Goal: Information Seeking & Learning: Learn about a topic

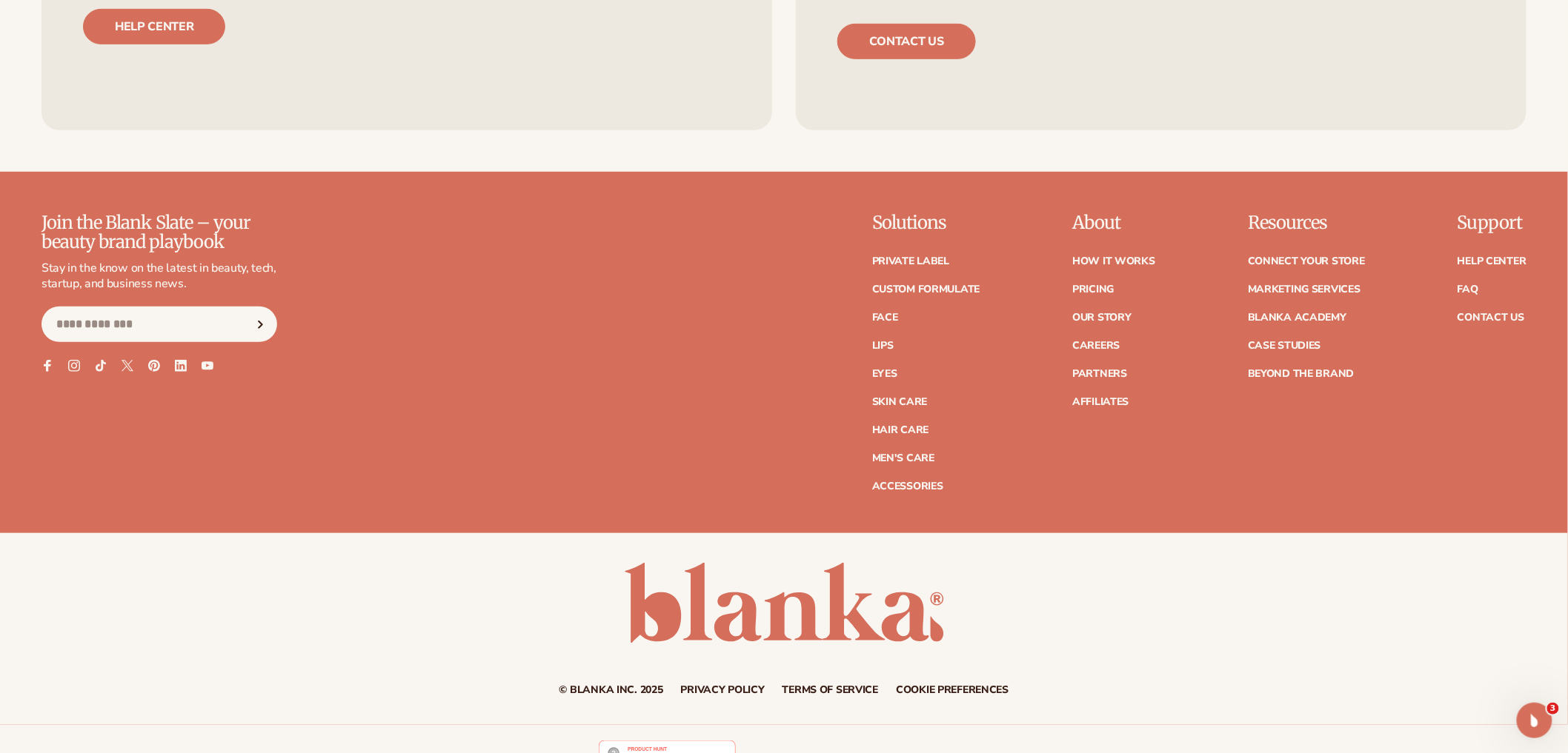
scroll to position [7379, 0]
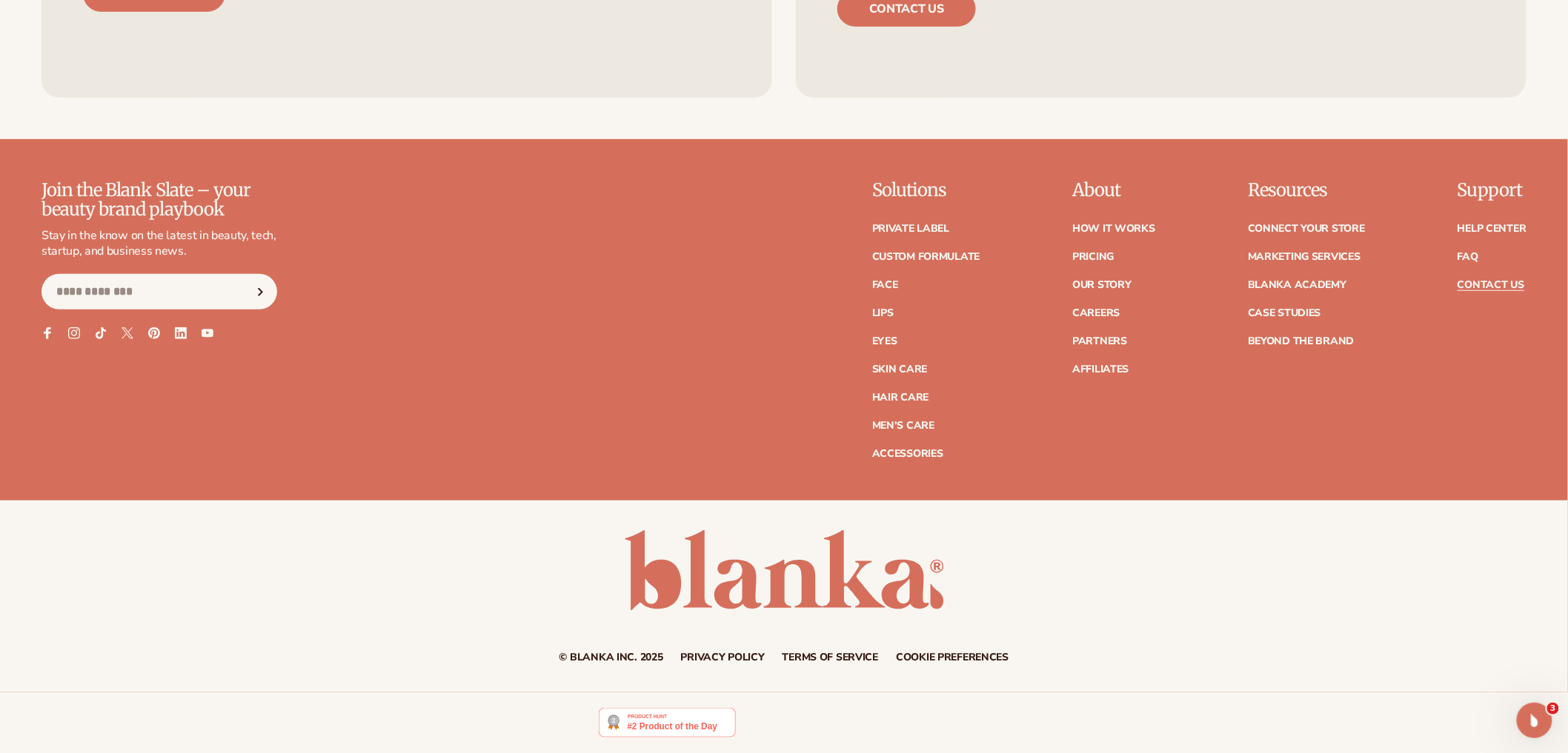
click at [1468, 288] on link "Contact Us" at bounding box center [1491, 285] width 67 height 11
click at [1497, 291] on link "Contact Us" at bounding box center [1491, 285] width 67 height 11
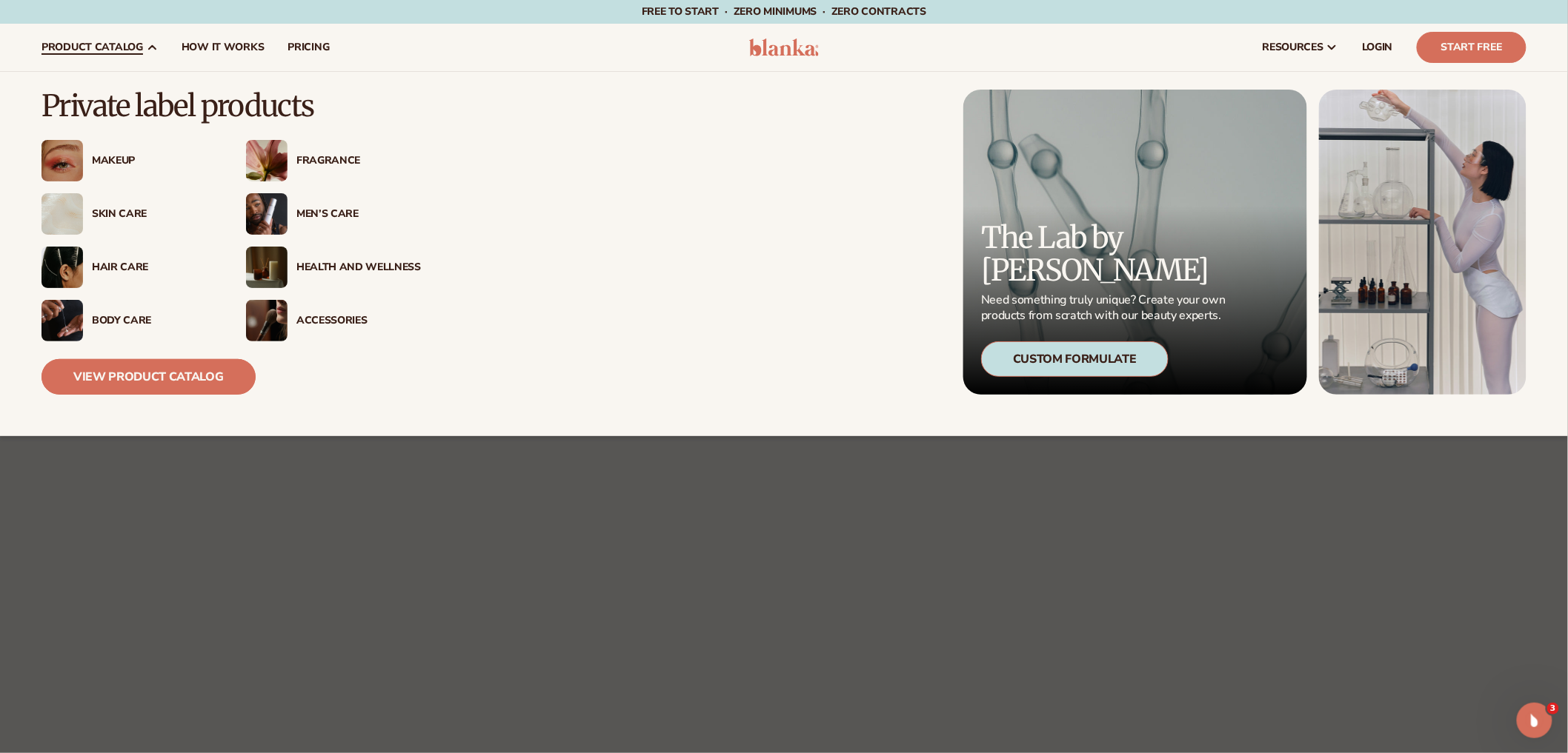
click at [141, 377] on link "View Product Catalog" at bounding box center [148, 376] width 214 height 35
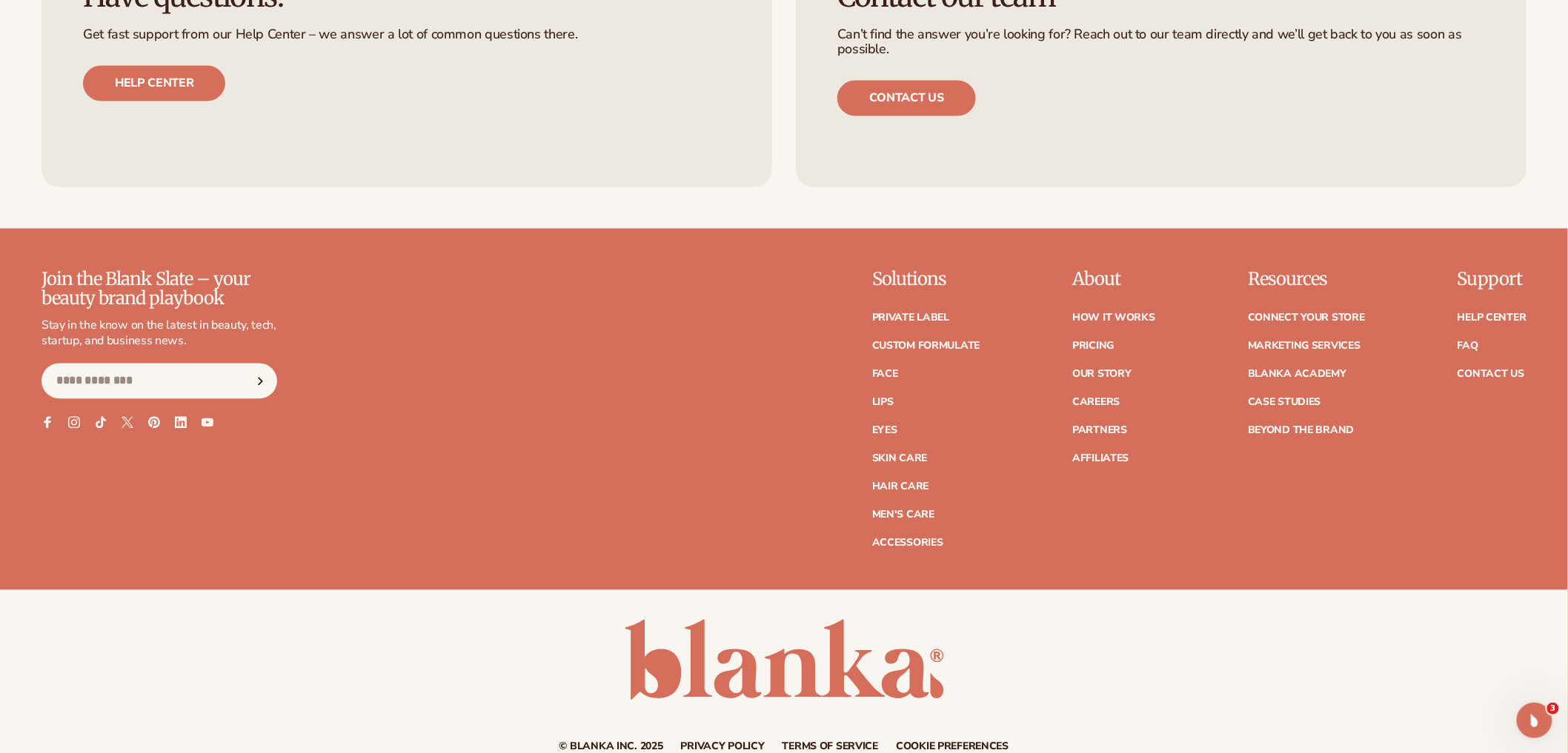
scroll to position [5888, 0]
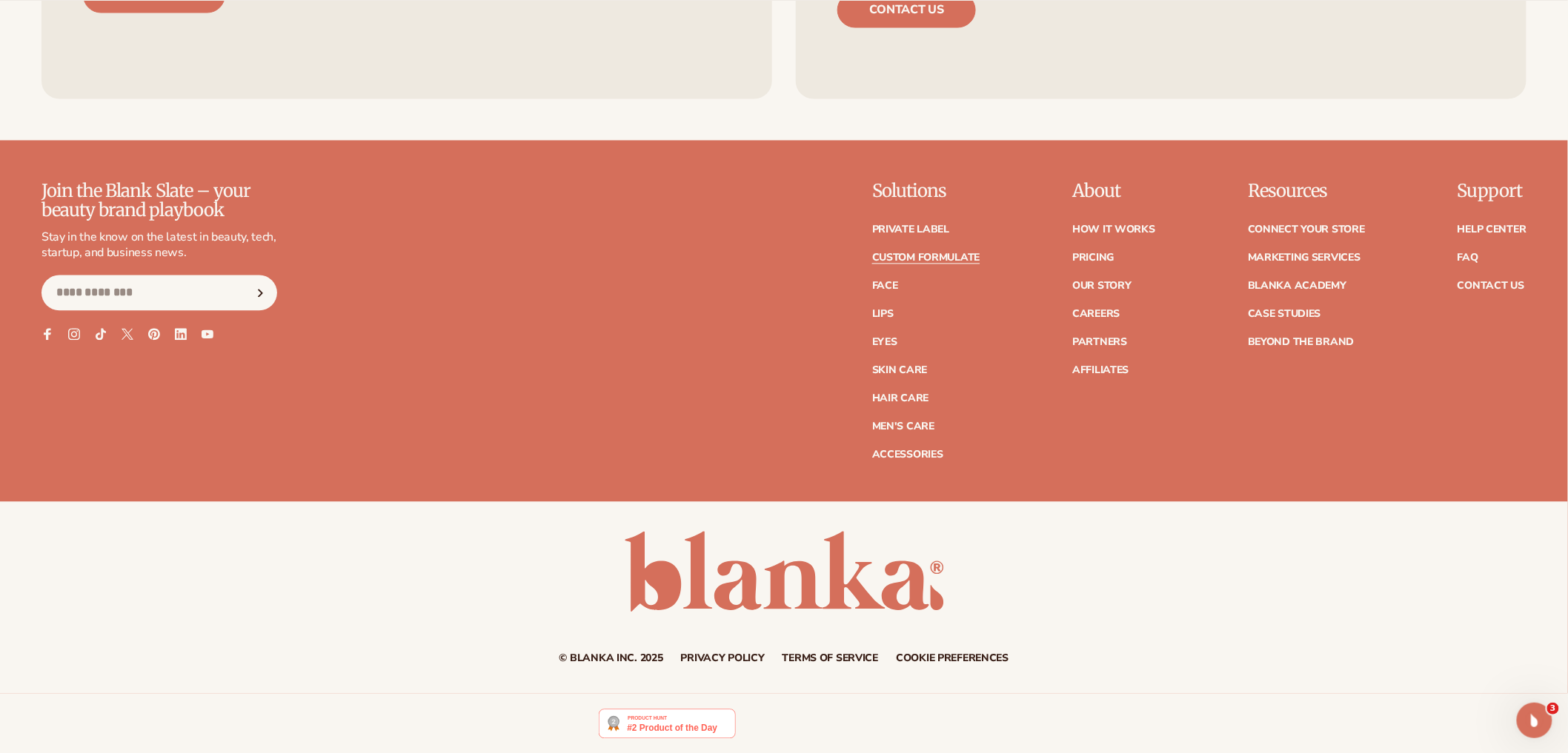
click at [922, 254] on link "Custom formulate" at bounding box center [926, 258] width 108 height 11
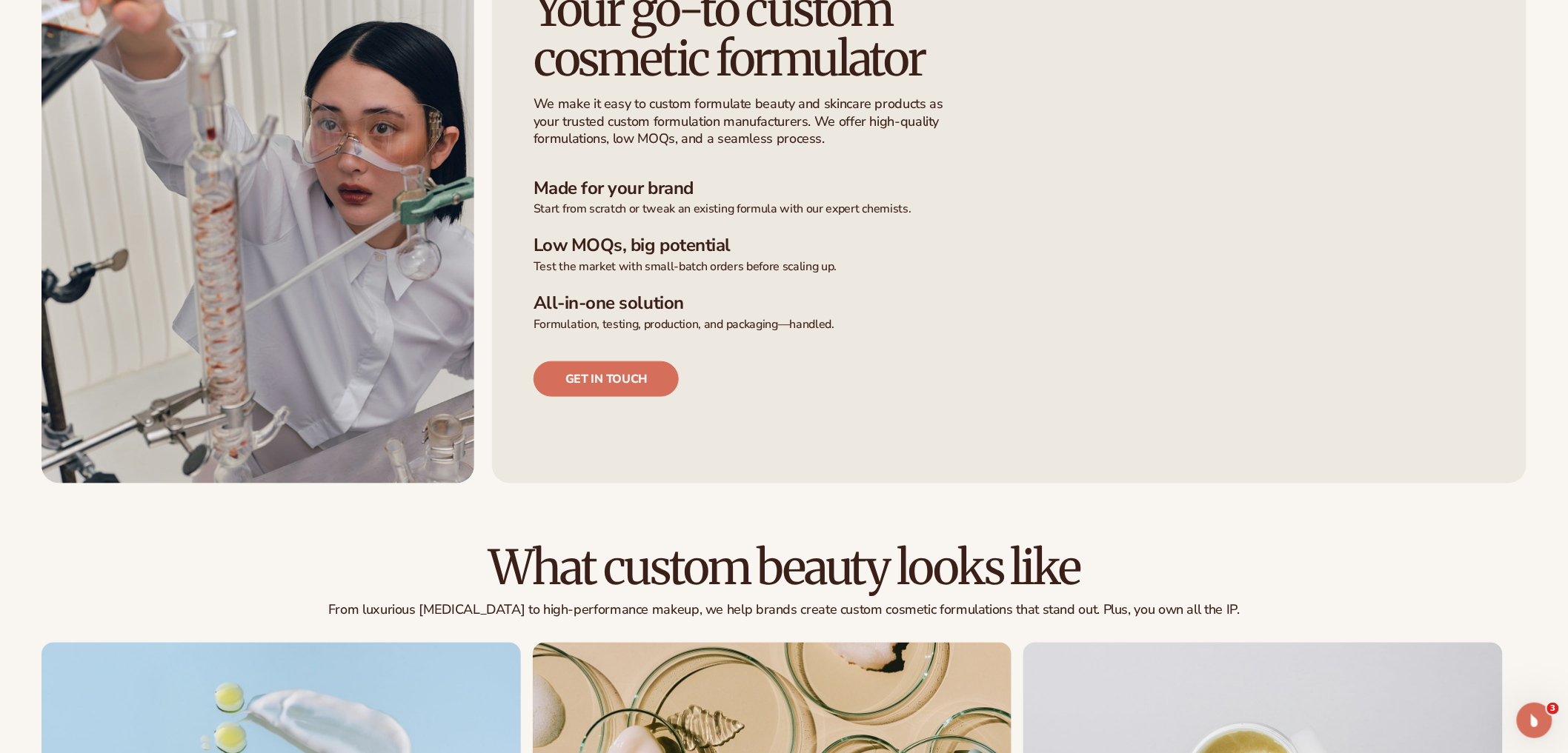
scroll to position [519, 0]
click at [656, 385] on link "Get in touch" at bounding box center [605, 378] width 145 height 35
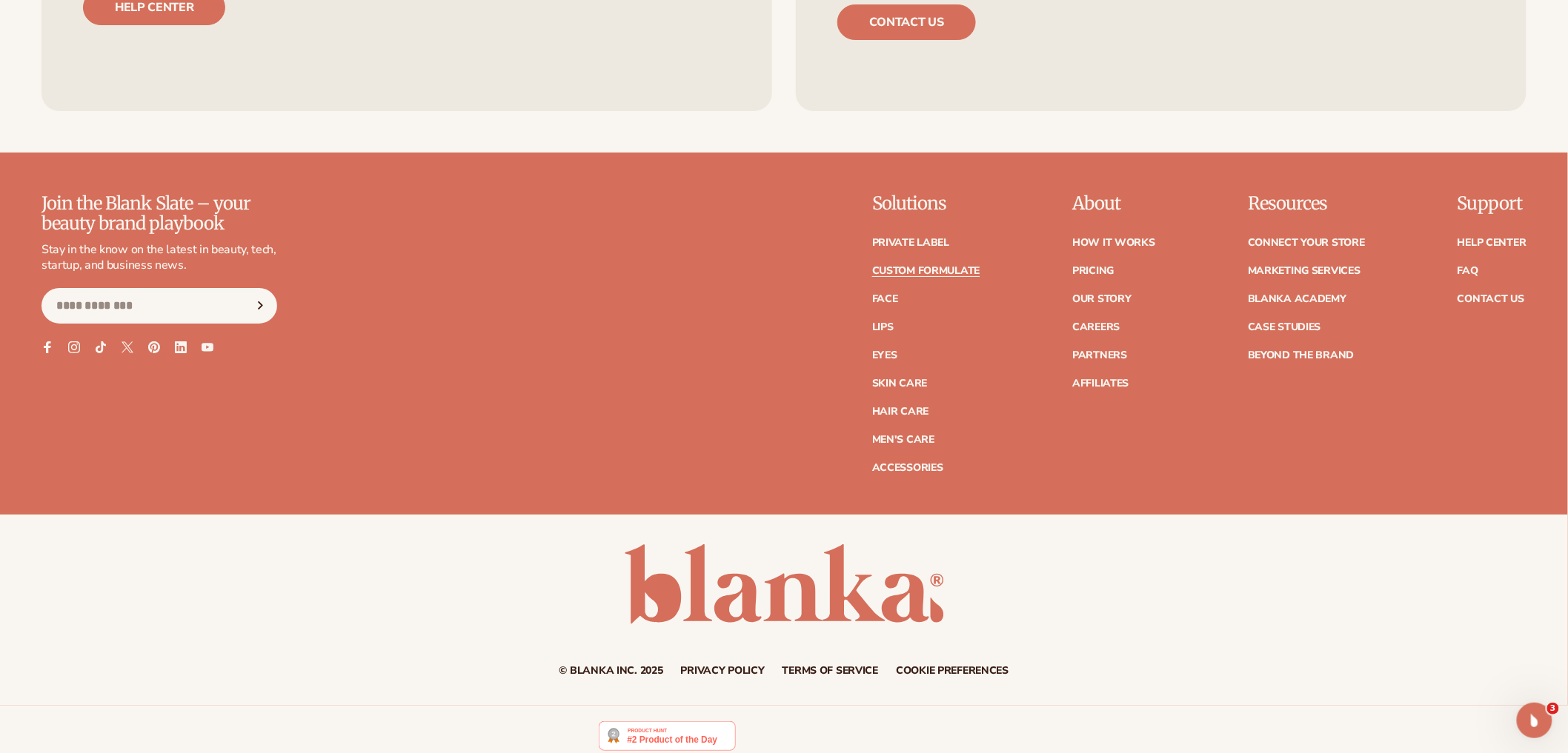
scroll to position [2276, 0]
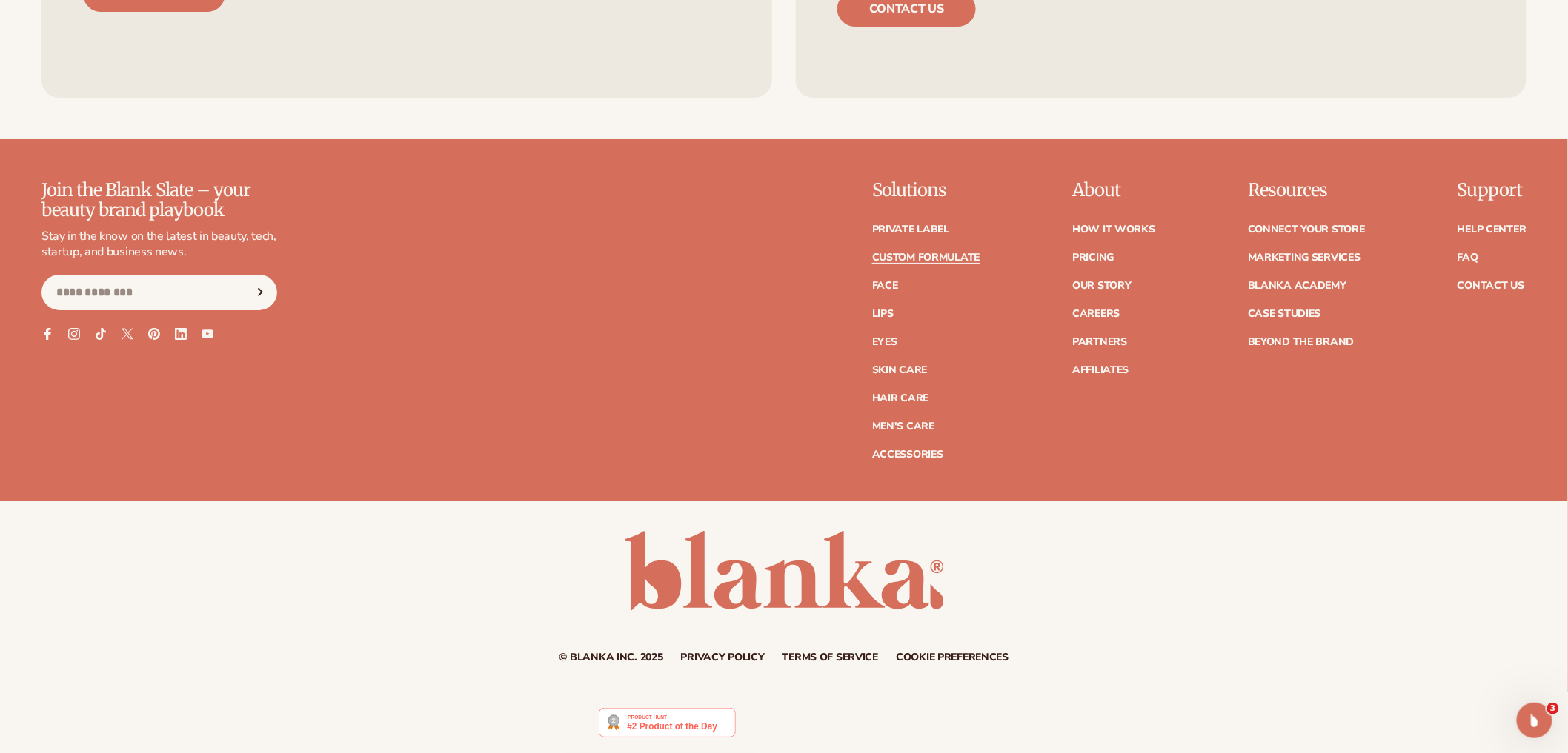
click at [730, 283] on div "Join the Blank Slate – your beauty brand playbook Stay in the know on the lates…" at bounding box center [784, 320] width 1485 height 278
click at [1467, 258] on link "FAQ" at bounding box center [1468, 258] width 21 height 11
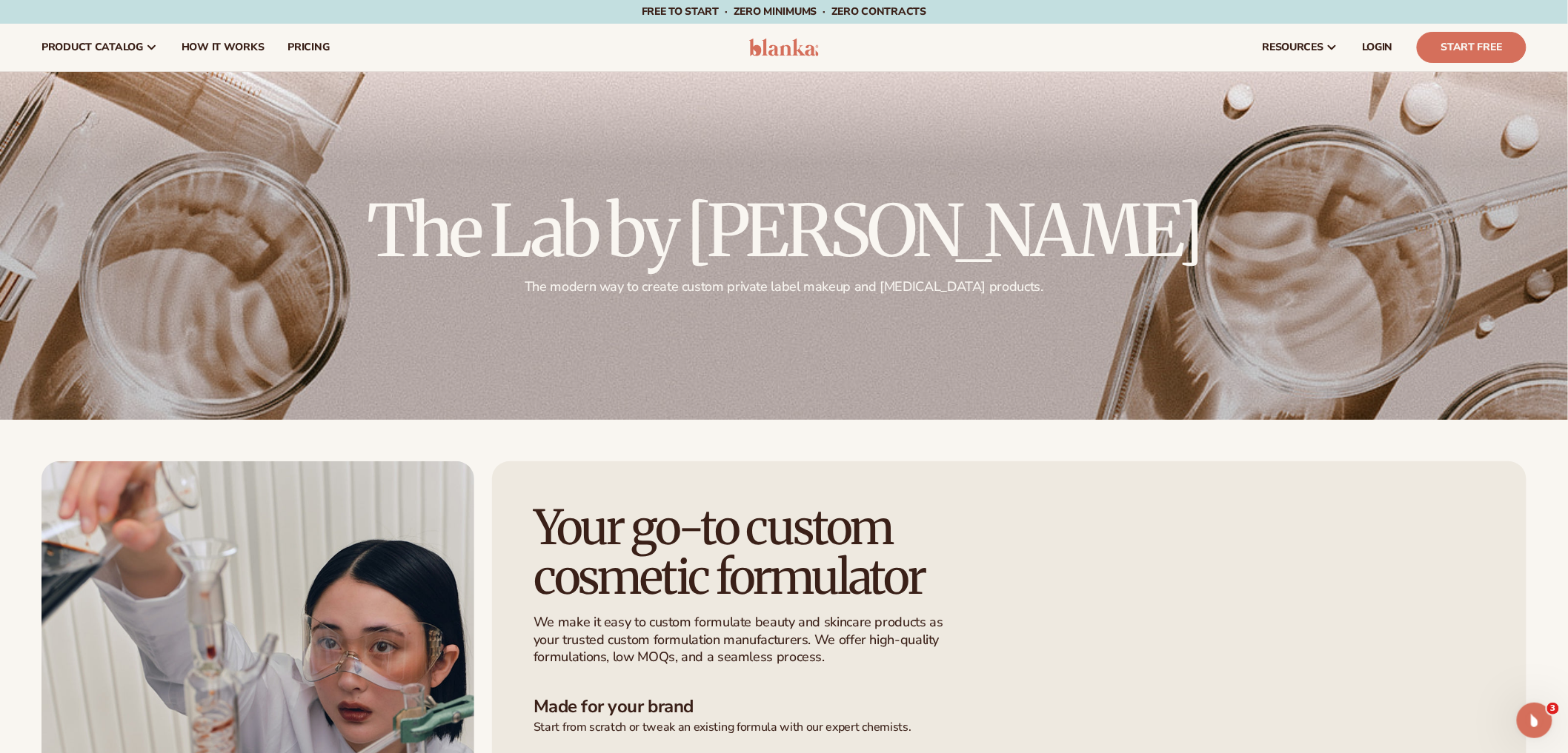
click at [783, 42] on img at bounding box center [785, 47] width 71 height 18
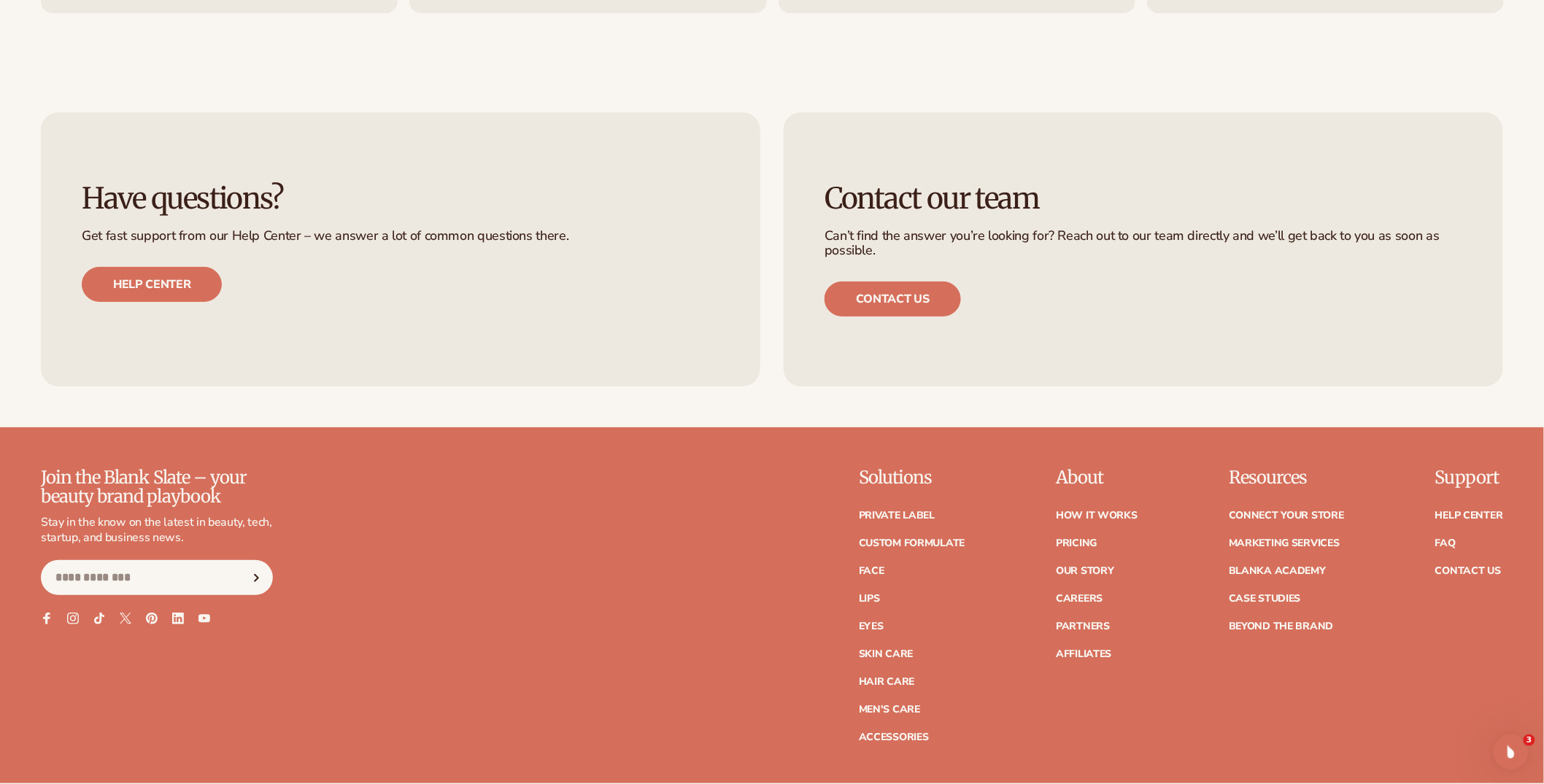
scroll to position [7116, 0]
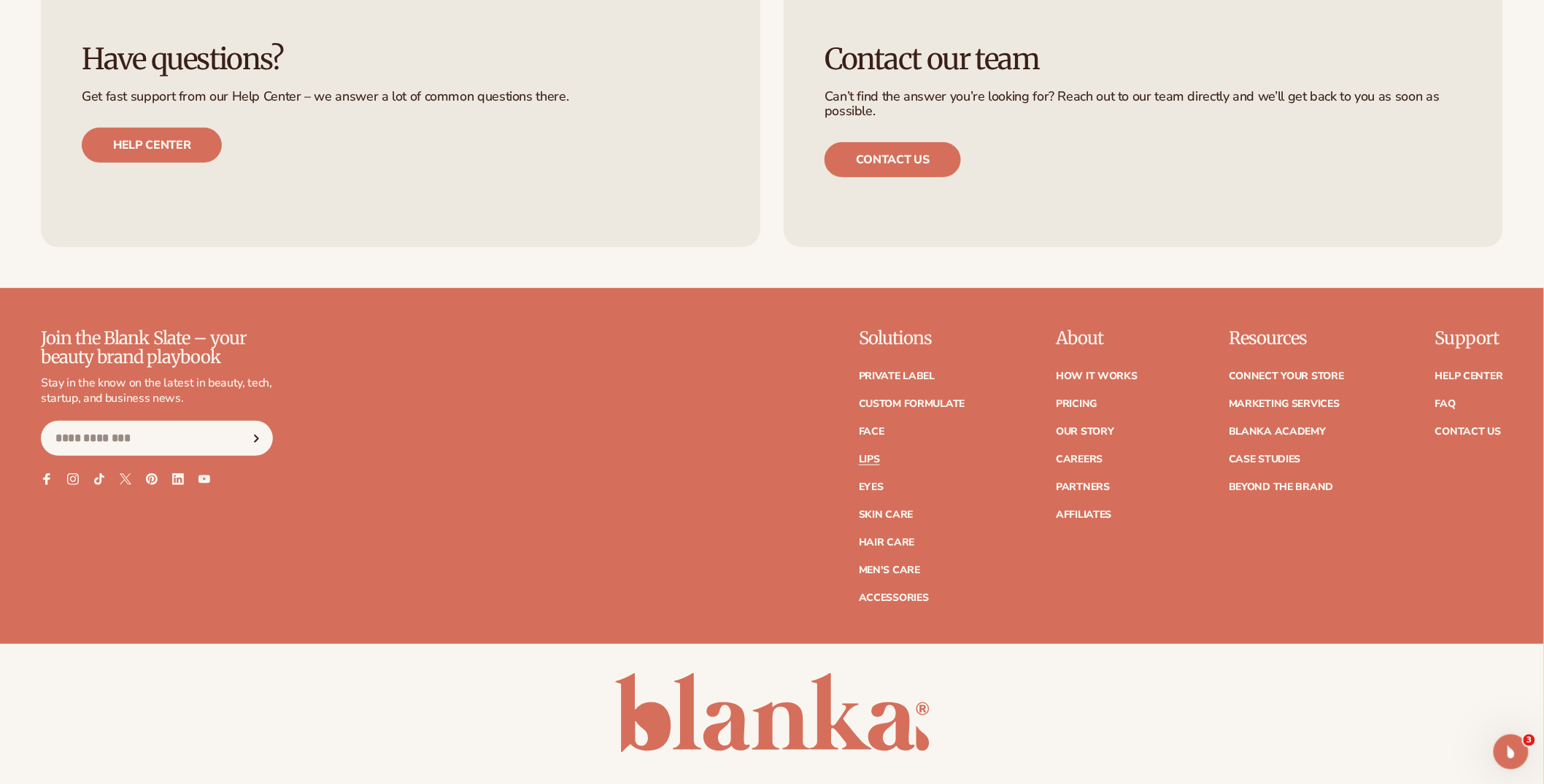
click at [878, 462] on link "Lips" at bounding box center [869, 460] width 21 height 11
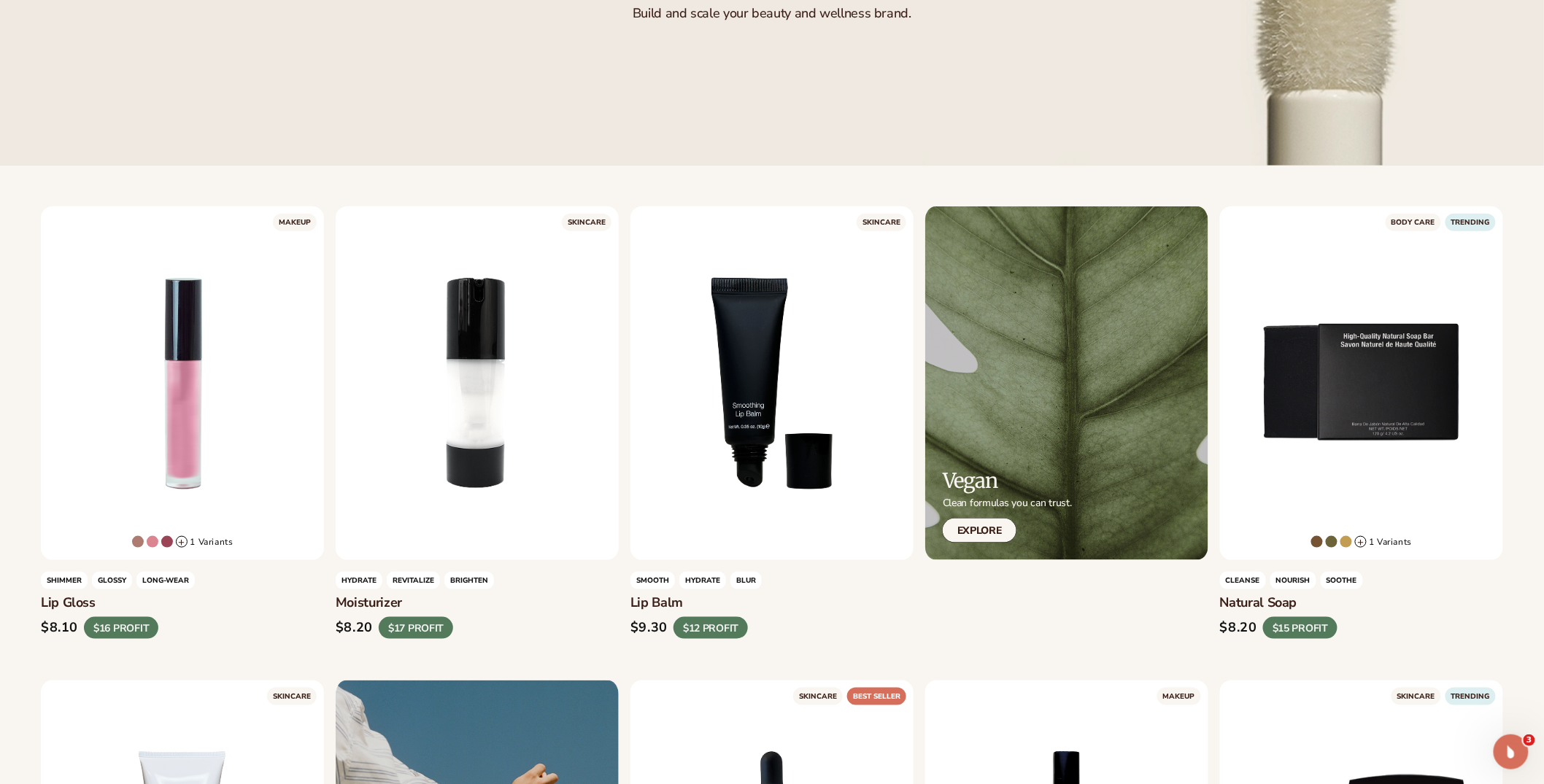
scroll to position [375, 0]
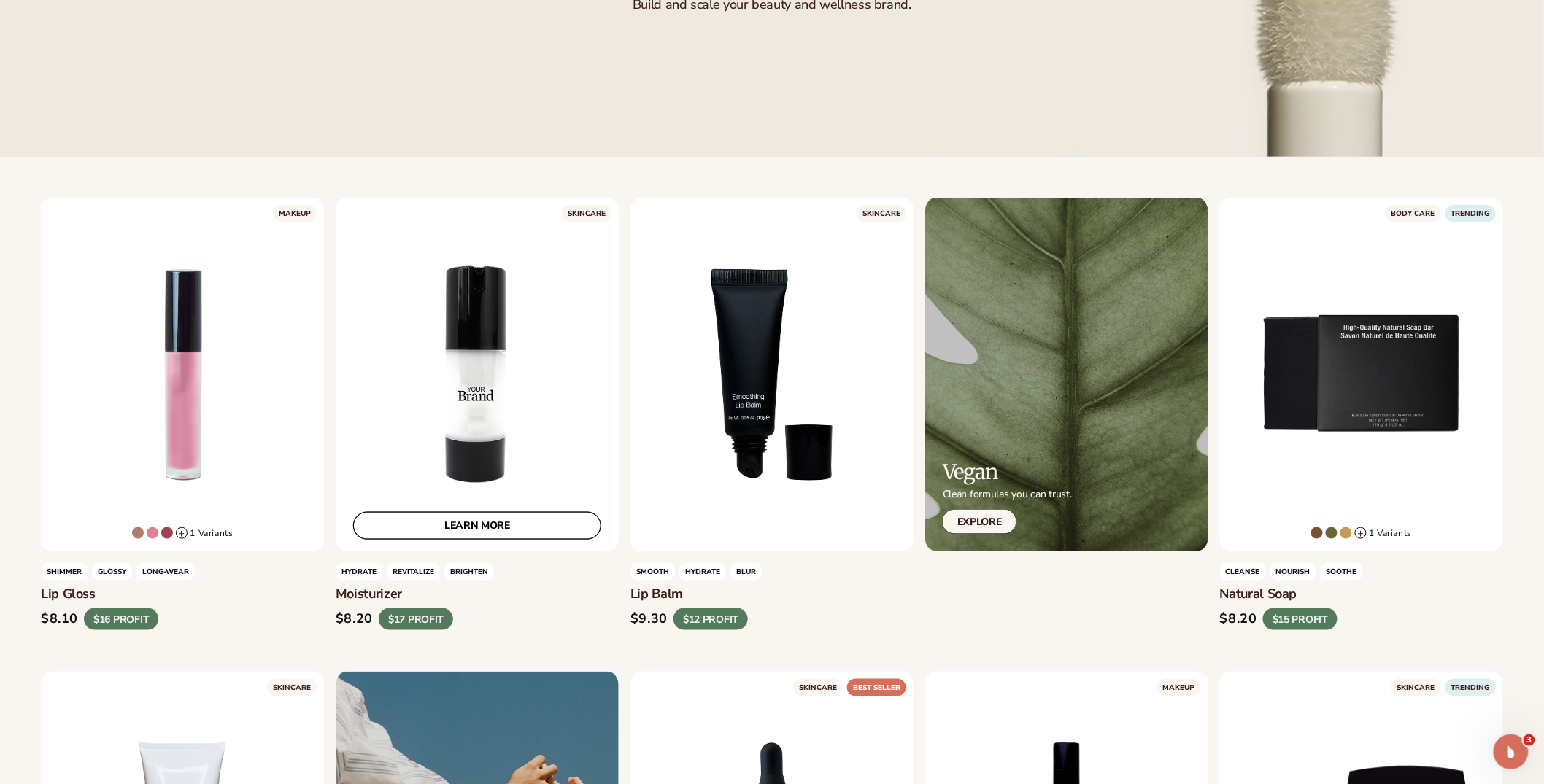
click at [469, 530] on link "LEARN MORE" at bounding box center [477, 526] width 248 height 28
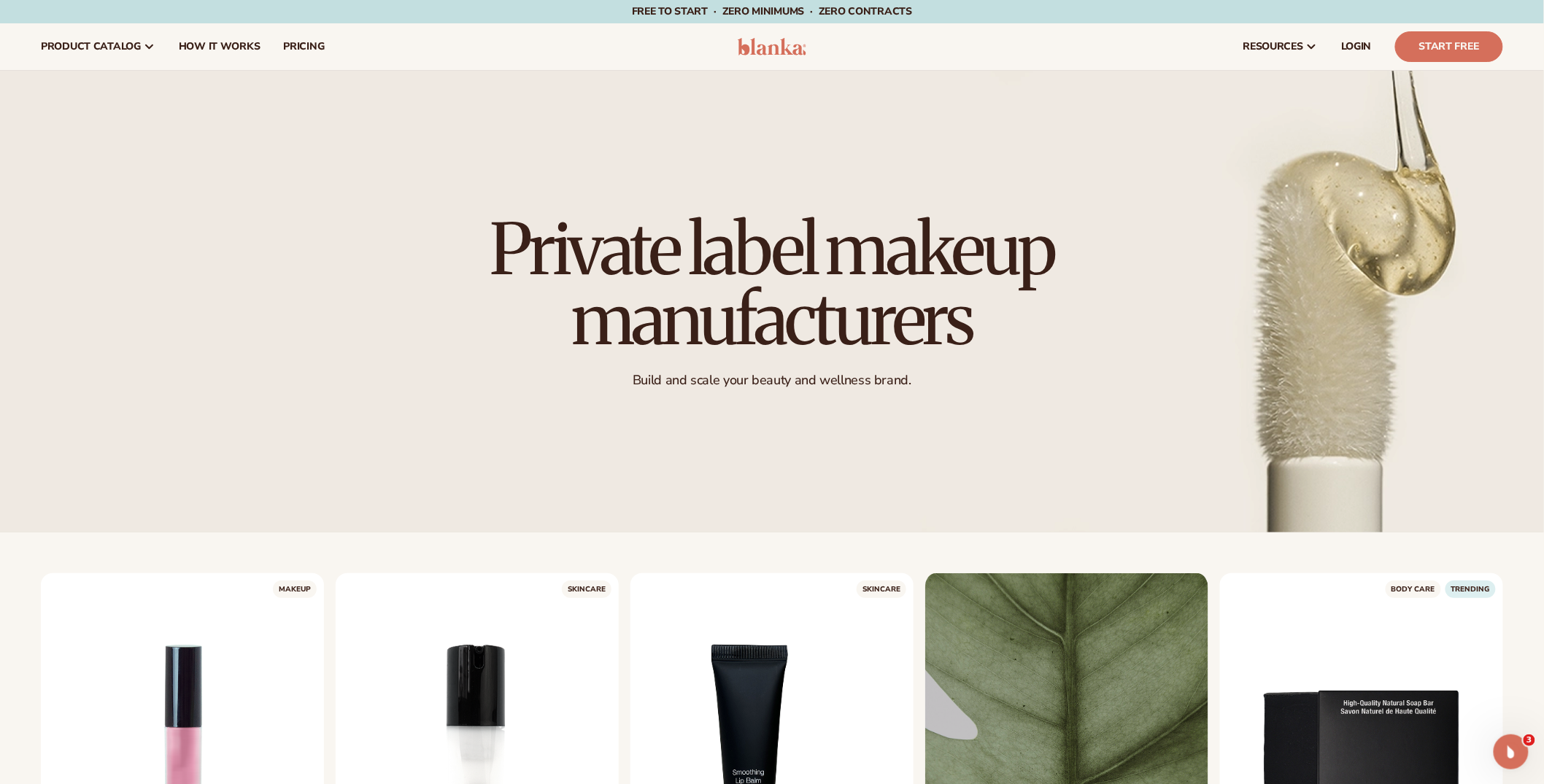
click at [480, 51] on nav "product catalog Private label products The Lab by Blanka" at bounding box center [376, 47] width 694 height 47
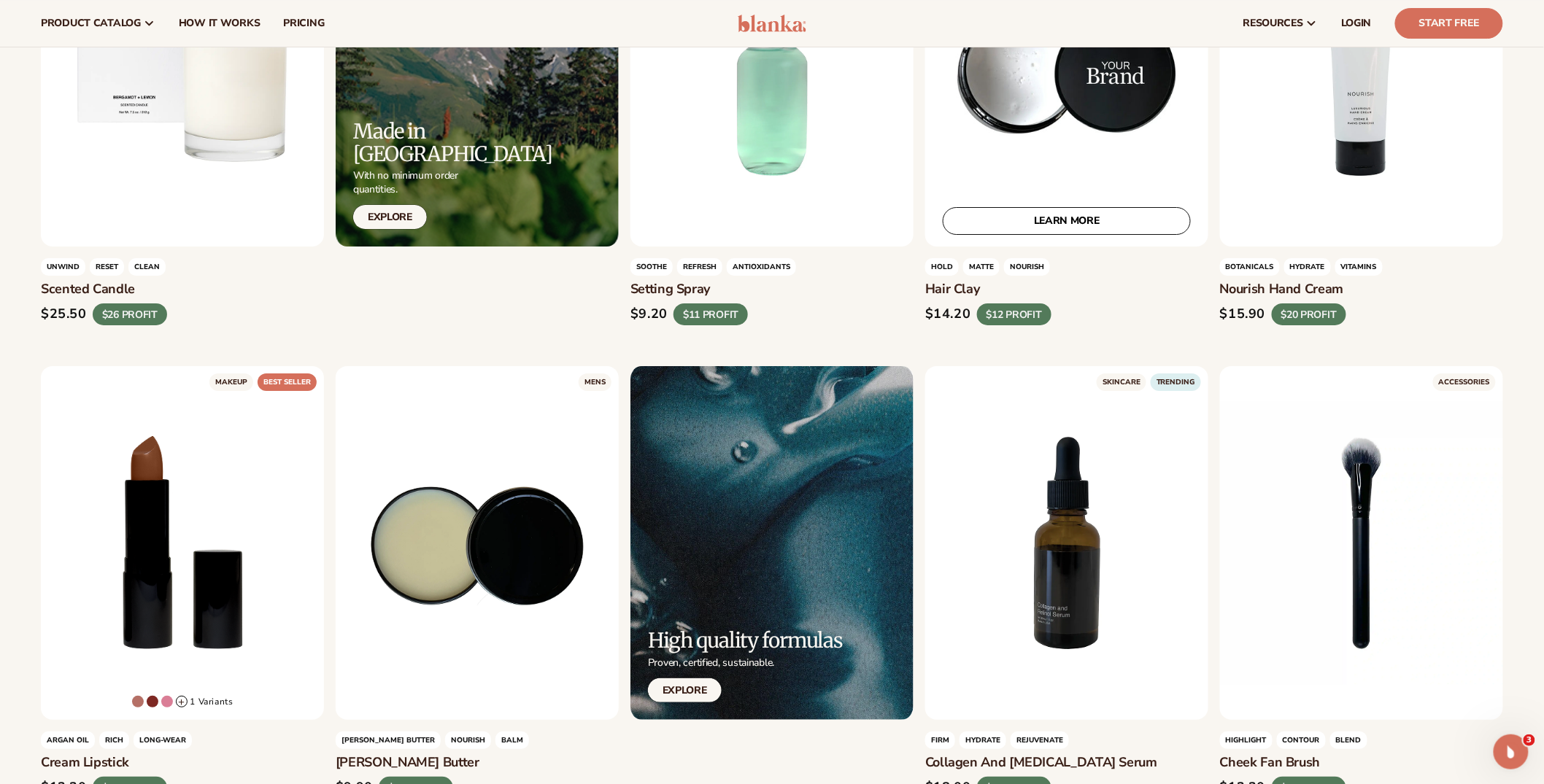
scroll to position [1754, 0]
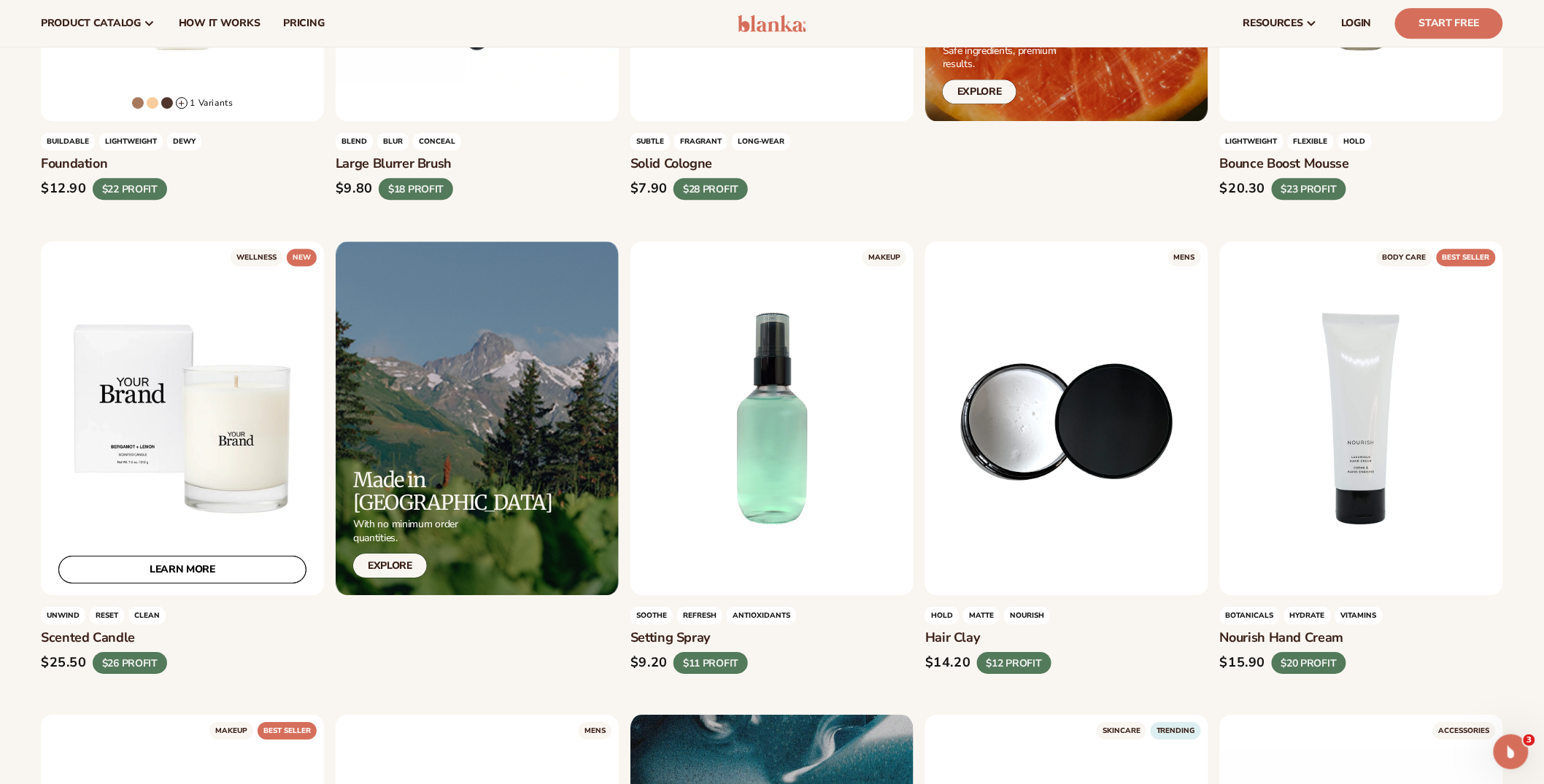
click at [218, 575] on link "LEARN MORE" at bounding box center [182, 569] width 248 height 28
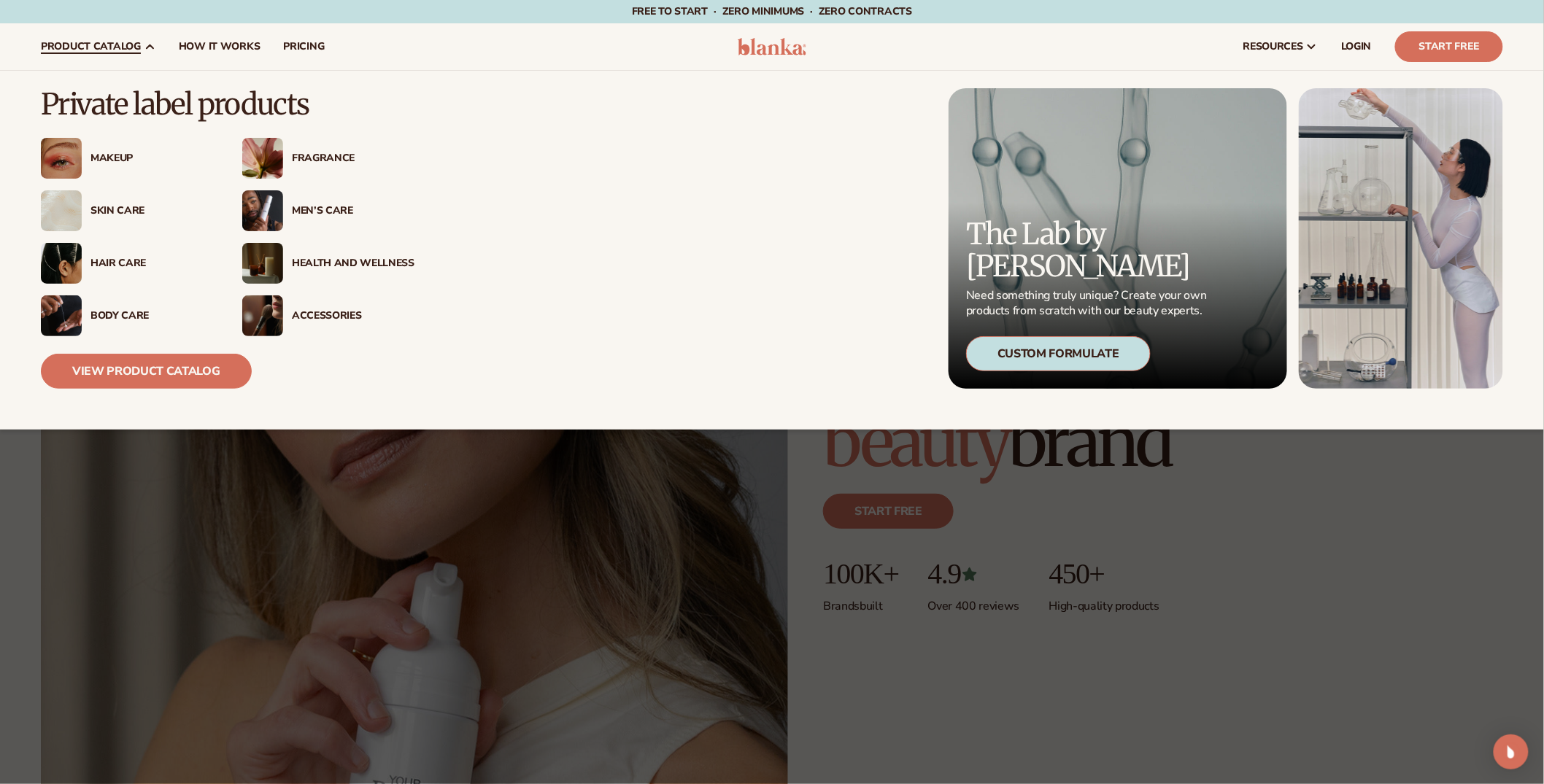
click at [133, 57] on link "product catalog" at bounding box center [98, 47] width 138 height 47
click at [193, 363] on link "View Product Catalog" at bounding box center [146, 371] width 211 height 35
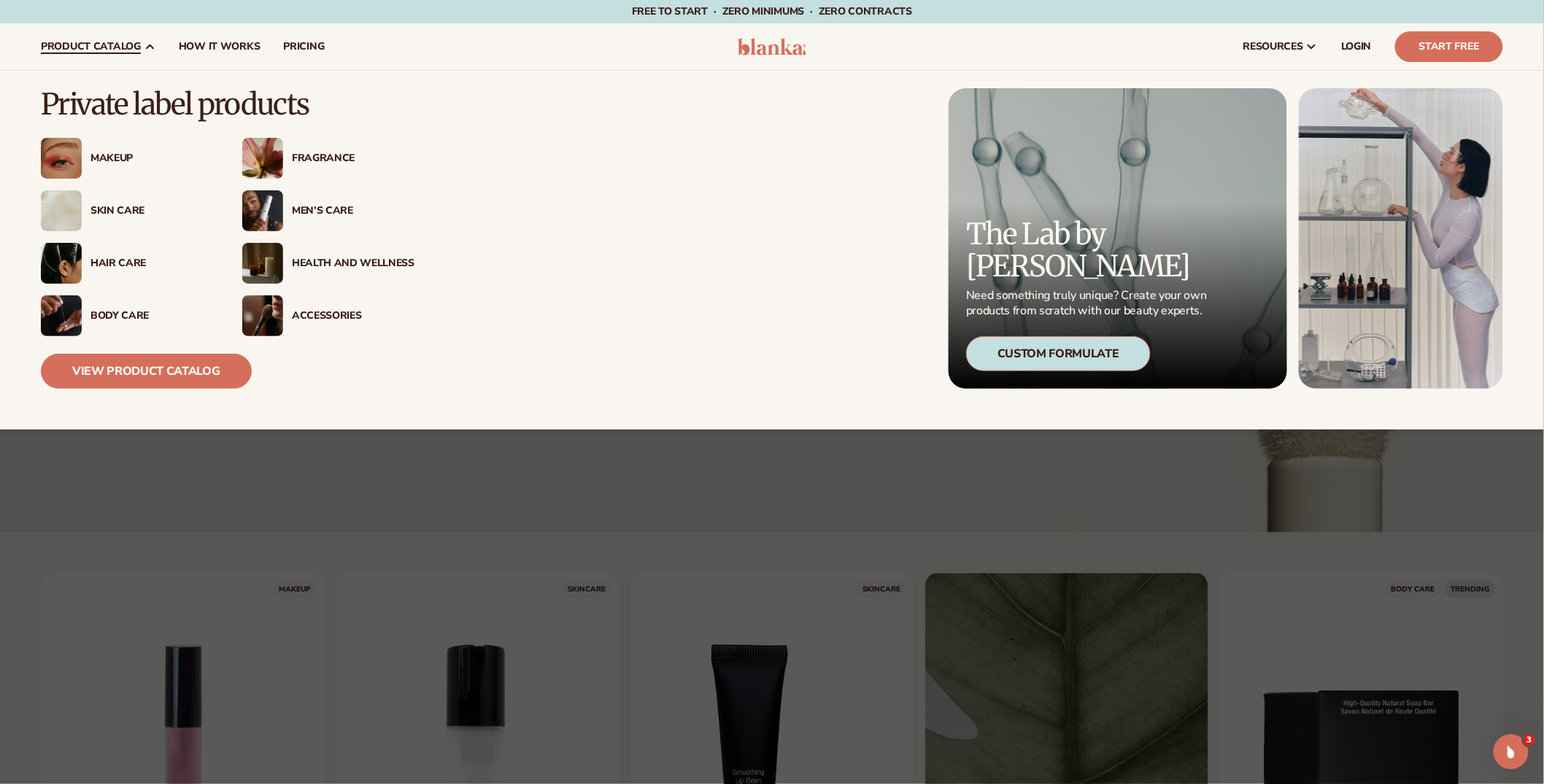
click at [69, 161] on img at bounding box center [61, 159] width 41 height 41
click at [76, 168] on img at bounding box center [61, 159] width 41 height 41
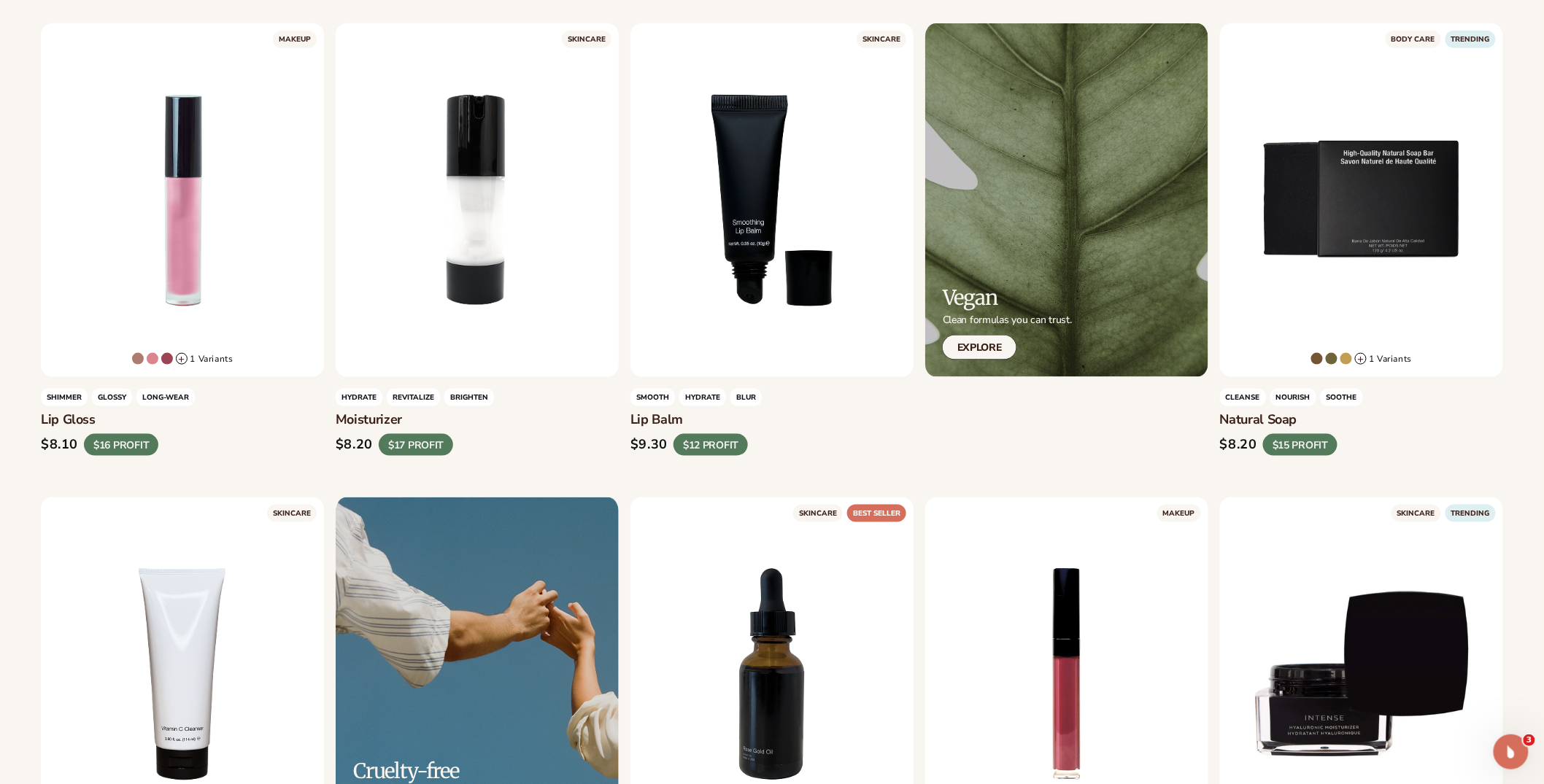
scroll to position [815, 0]
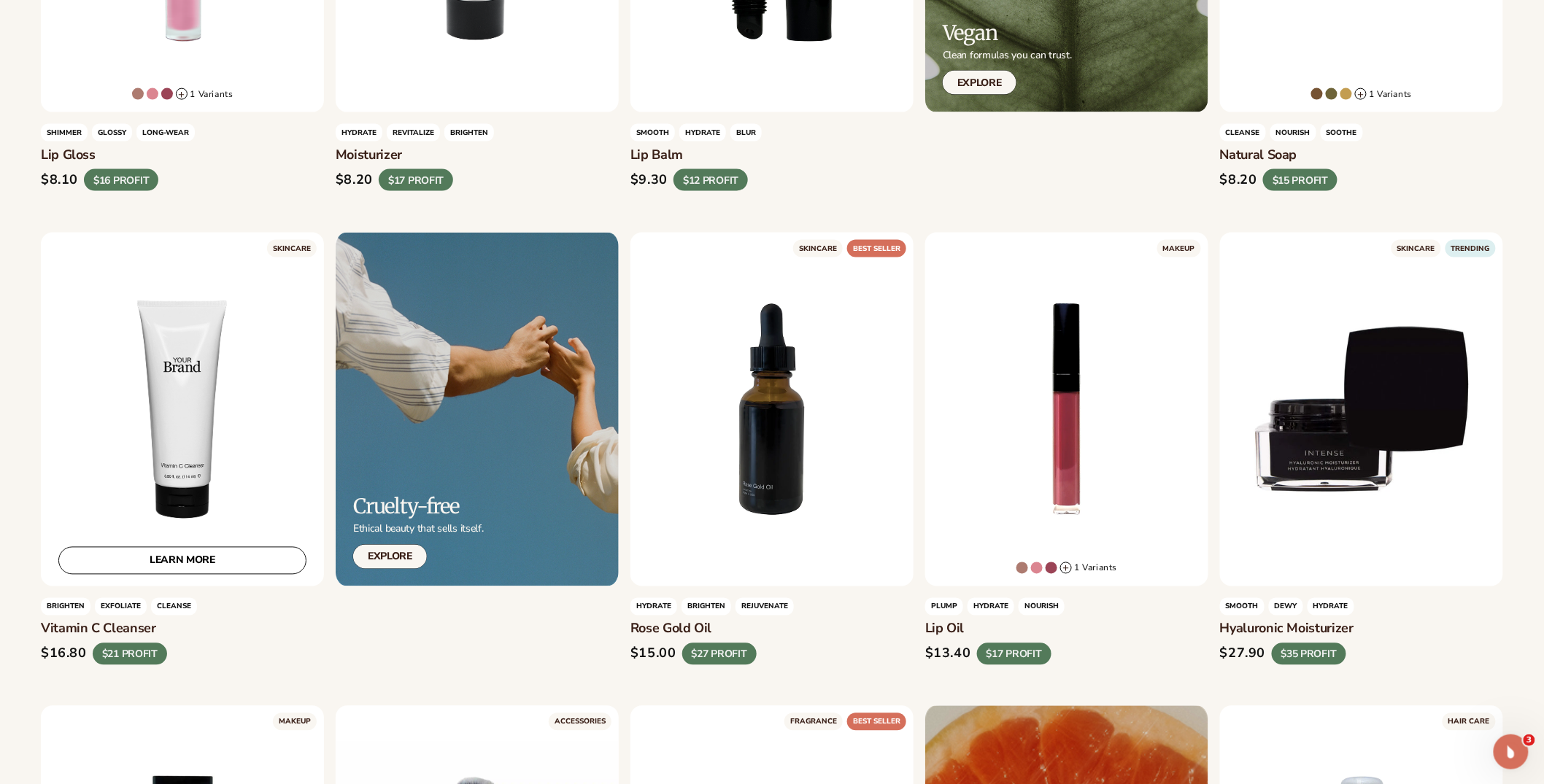
click at [210, 390] on div "LEARN MORE" at bounding box center [182, 409] width 283 height 353
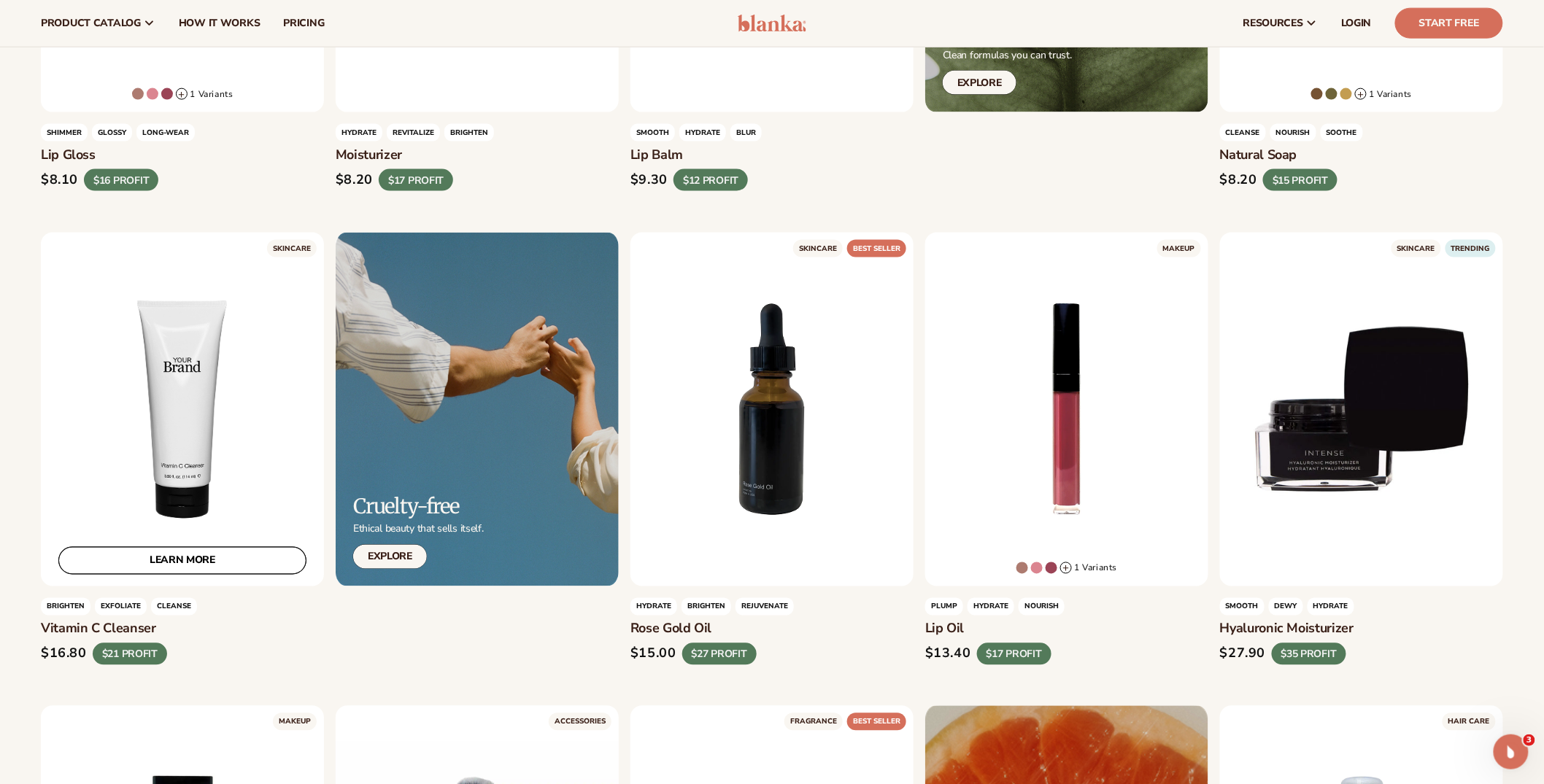
scroll to position [0, 0]
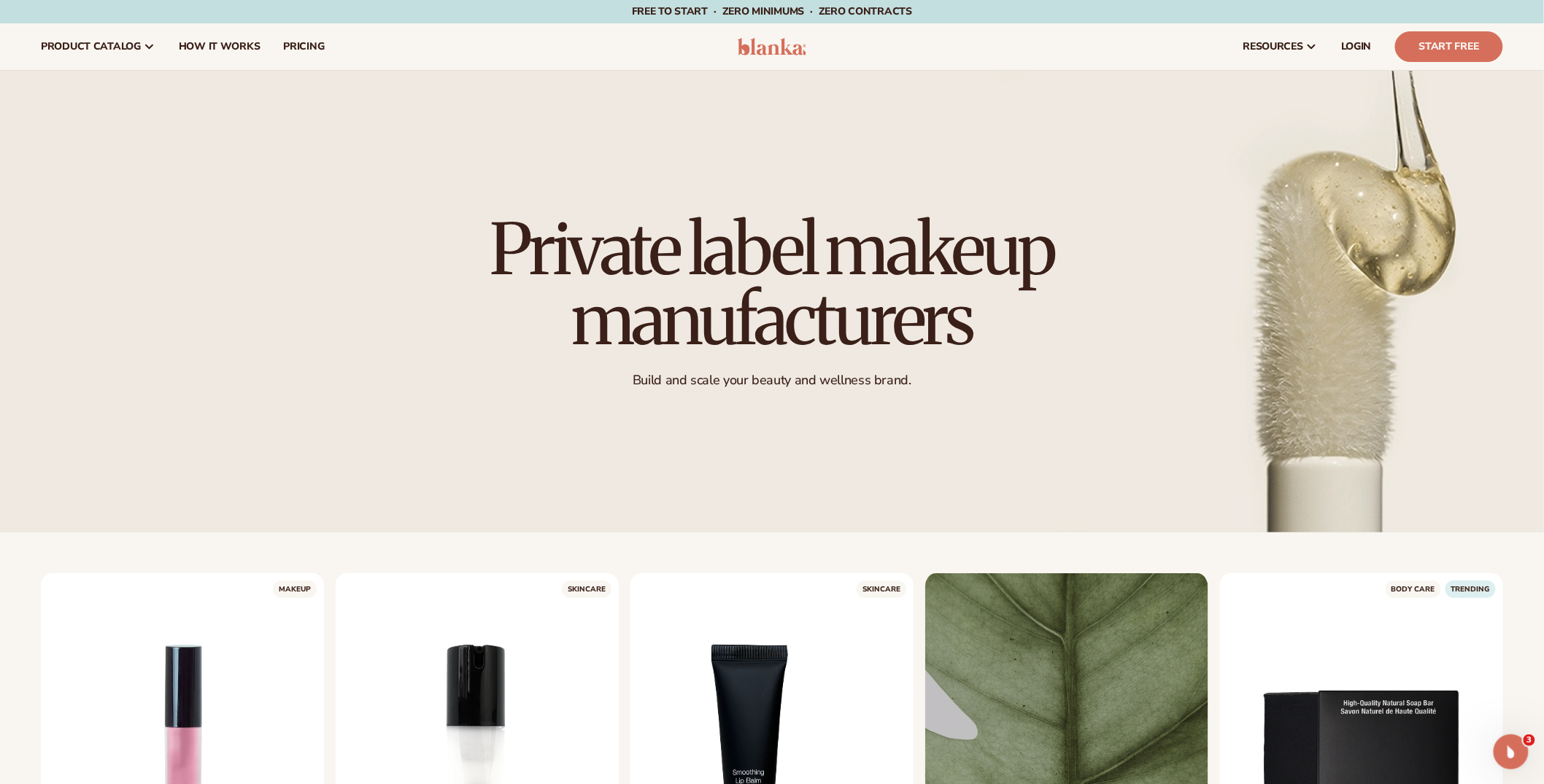
click at [762, 48] on img at bounding box center [773, 46] width 69 height 17
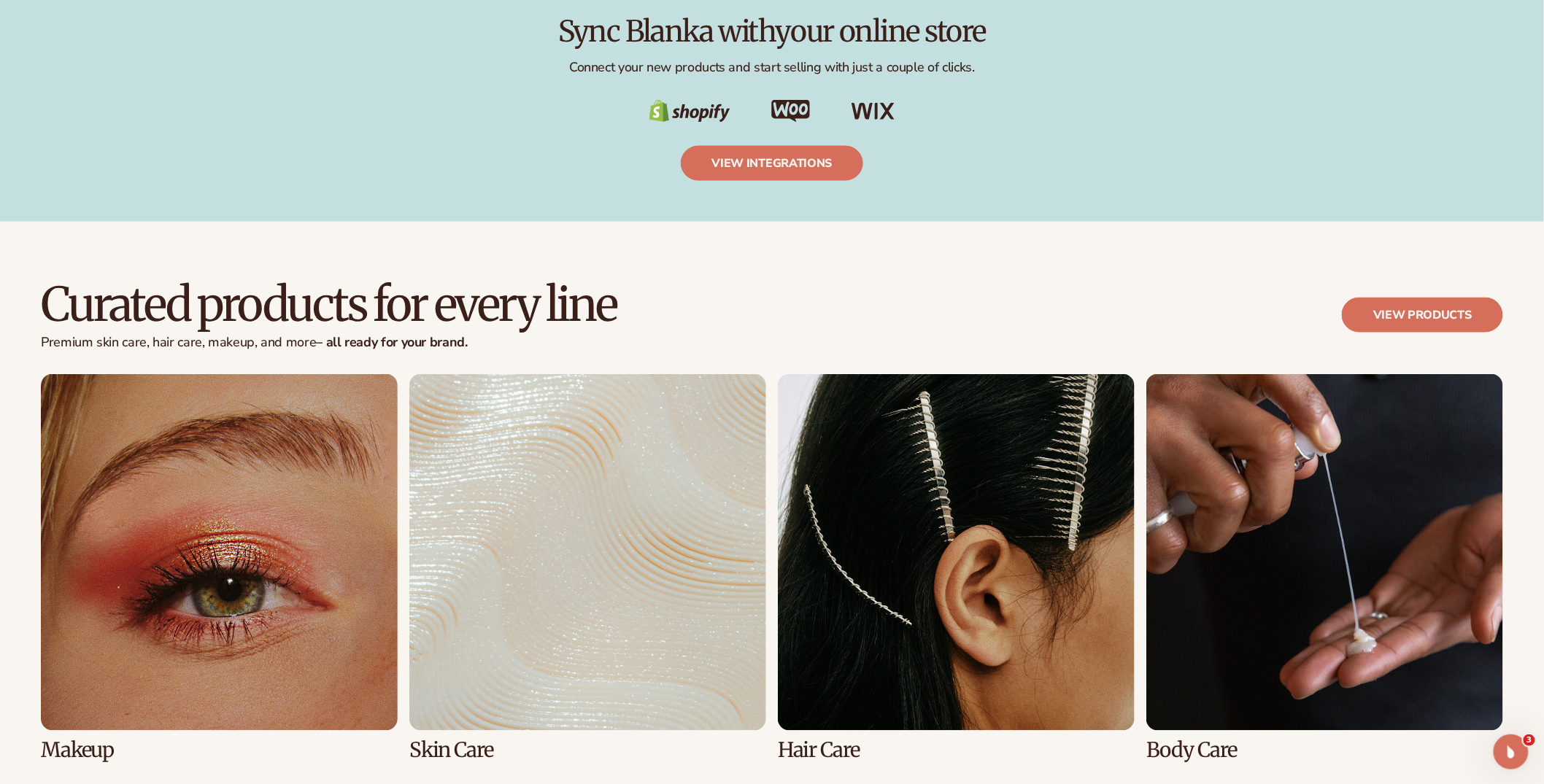
scroll to position [3372, 0]
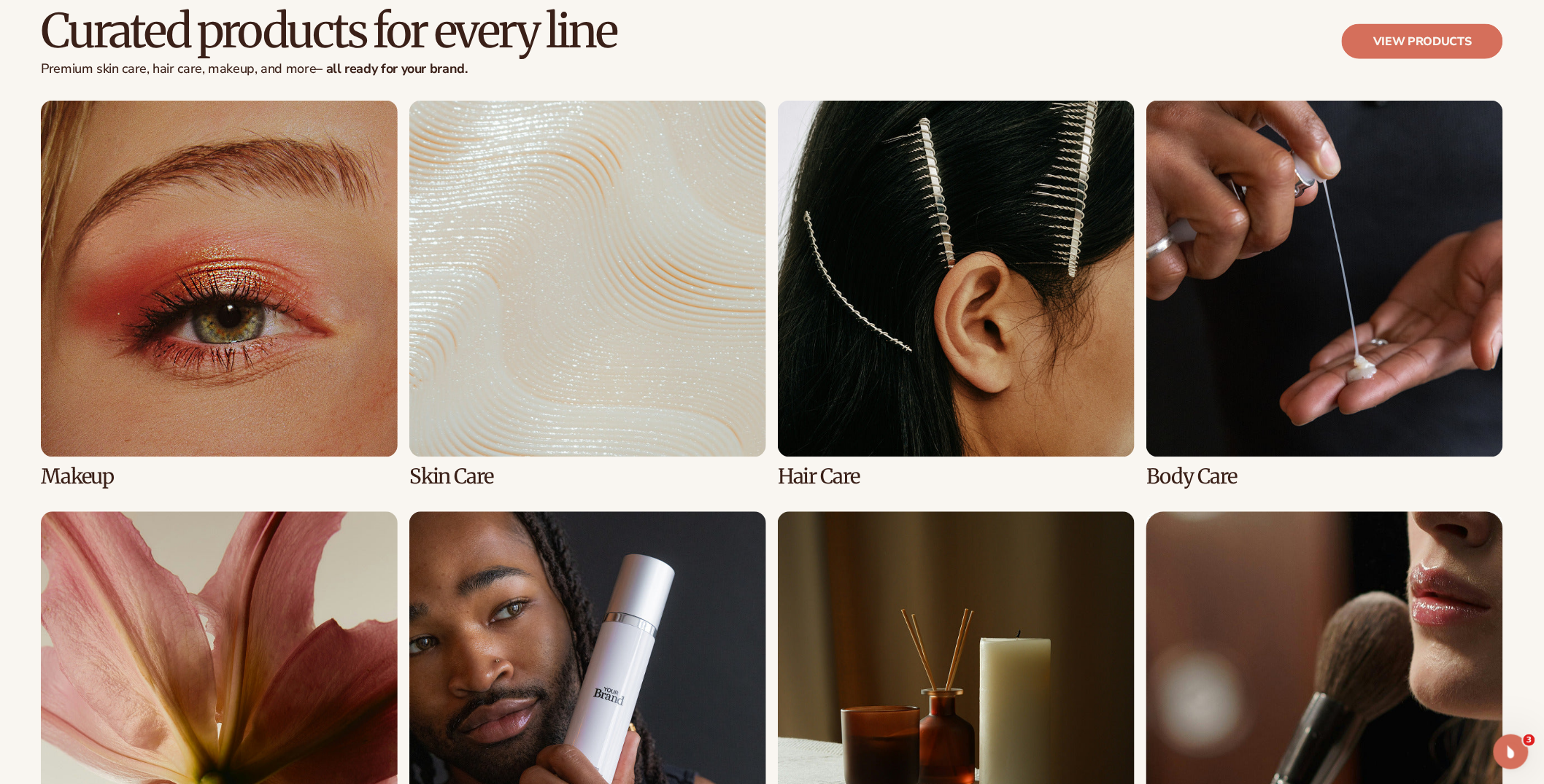
click at [542, 389] on link "2 / 8" at bounding box center [588, 295] width 357 height 388
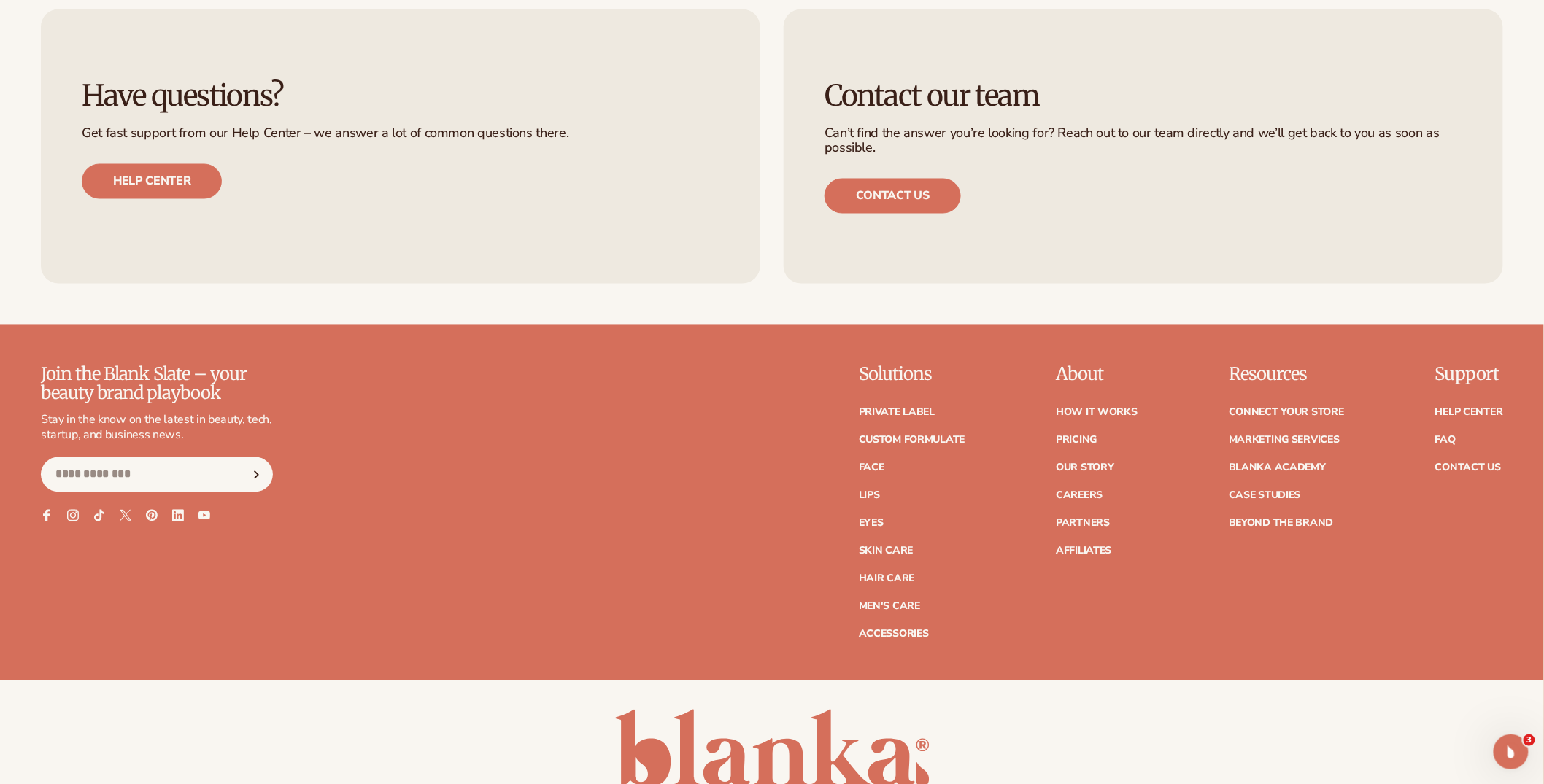
scroll to position [5622, 0]
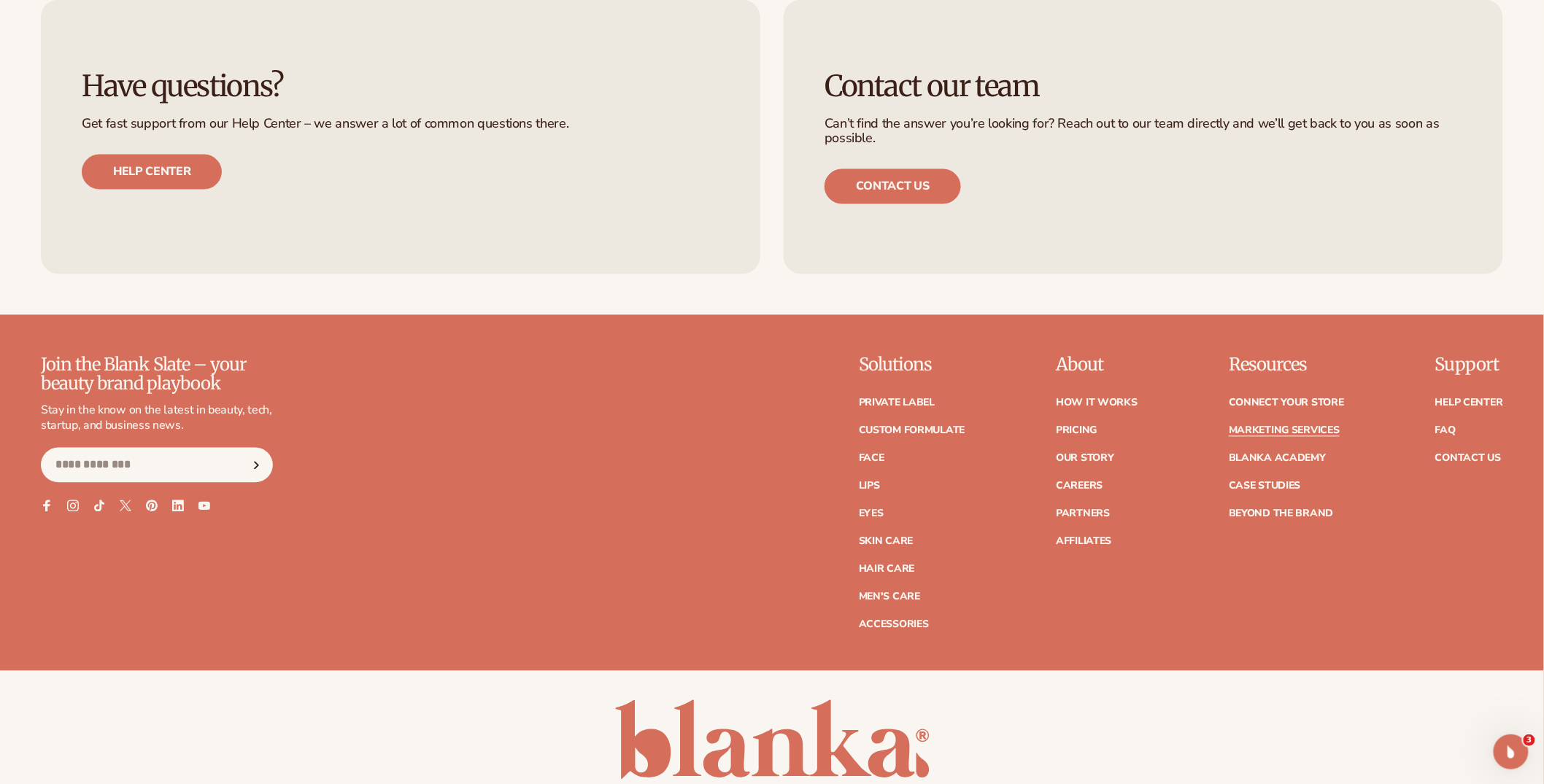
click at [1265, 431] on link "Marketing services" at bounding box center [1284, 431] width 111 height 11
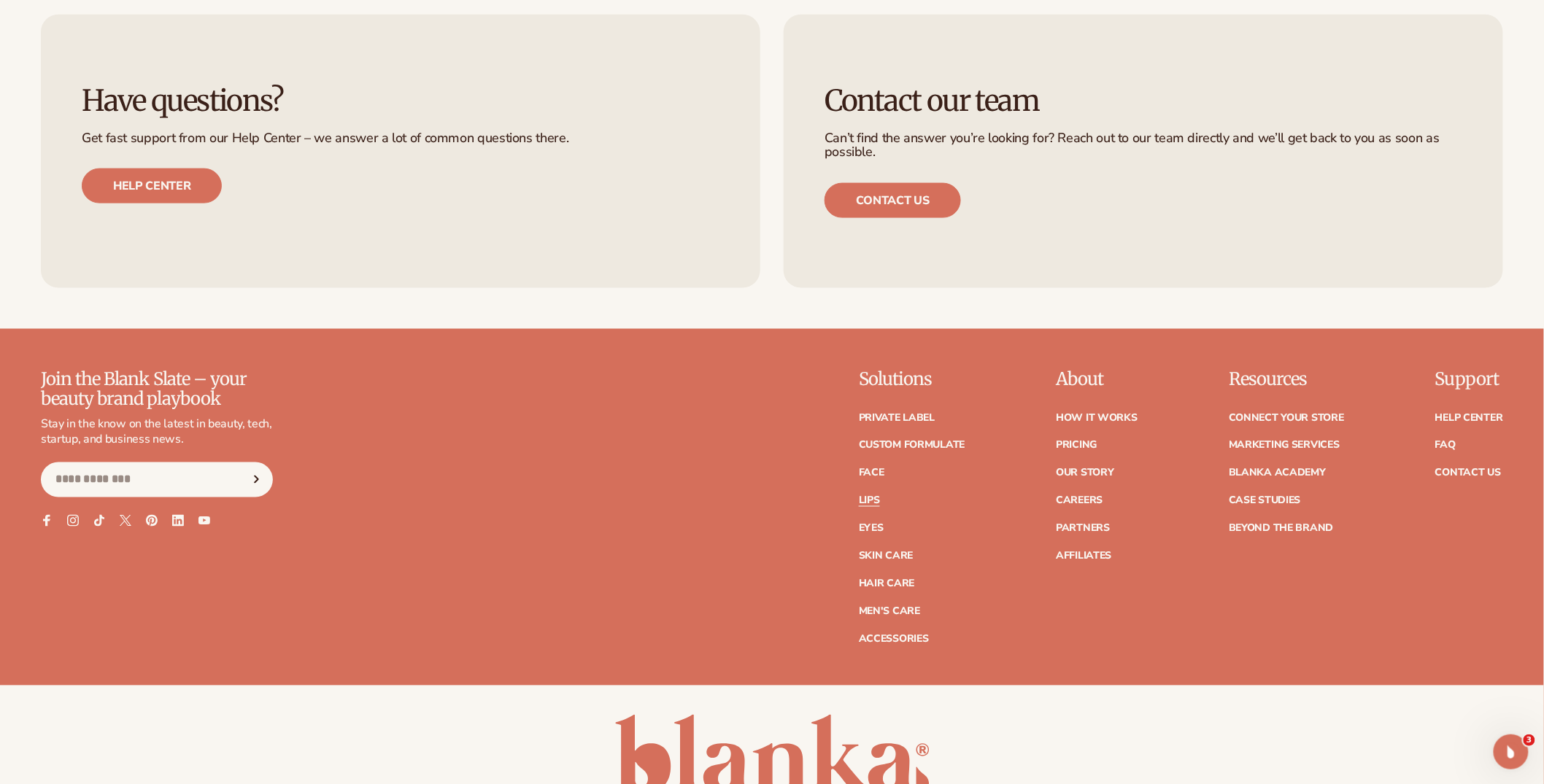
scroll to position [3198, 0]
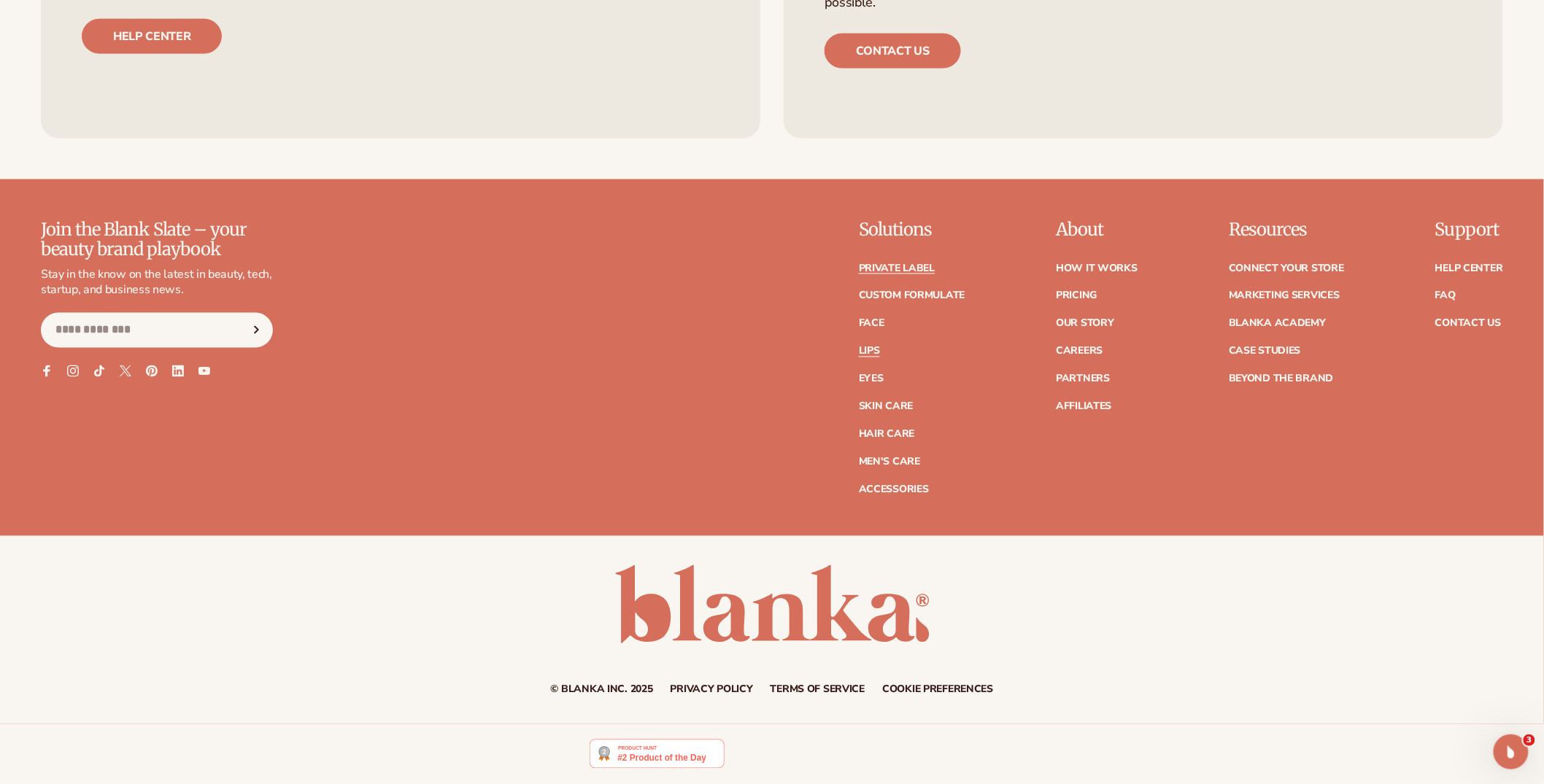
click at [923, 266] on link "Private label" at bounding box center [897, 269] width 76 height 11
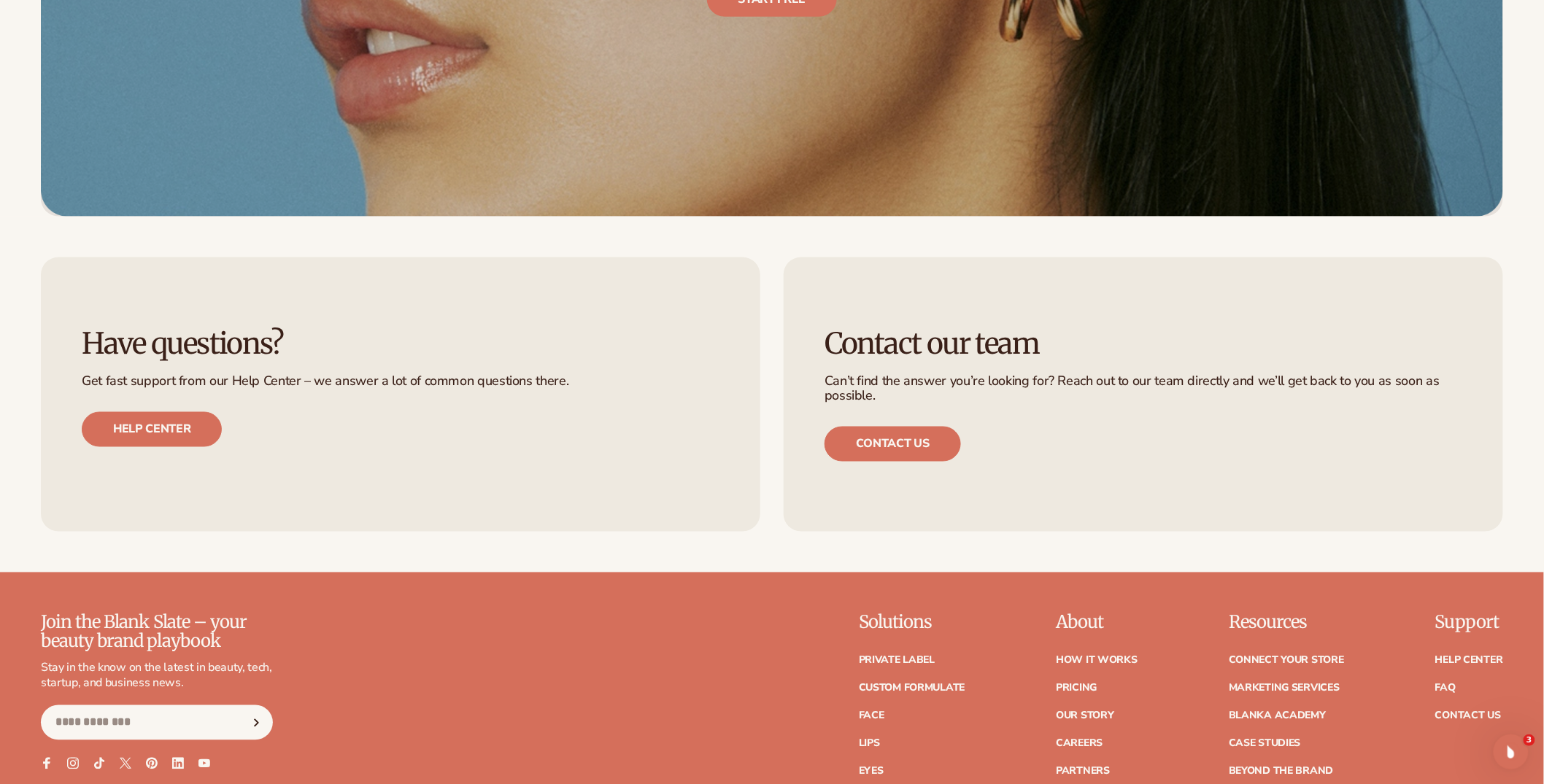
scroll to position [5758, 0]
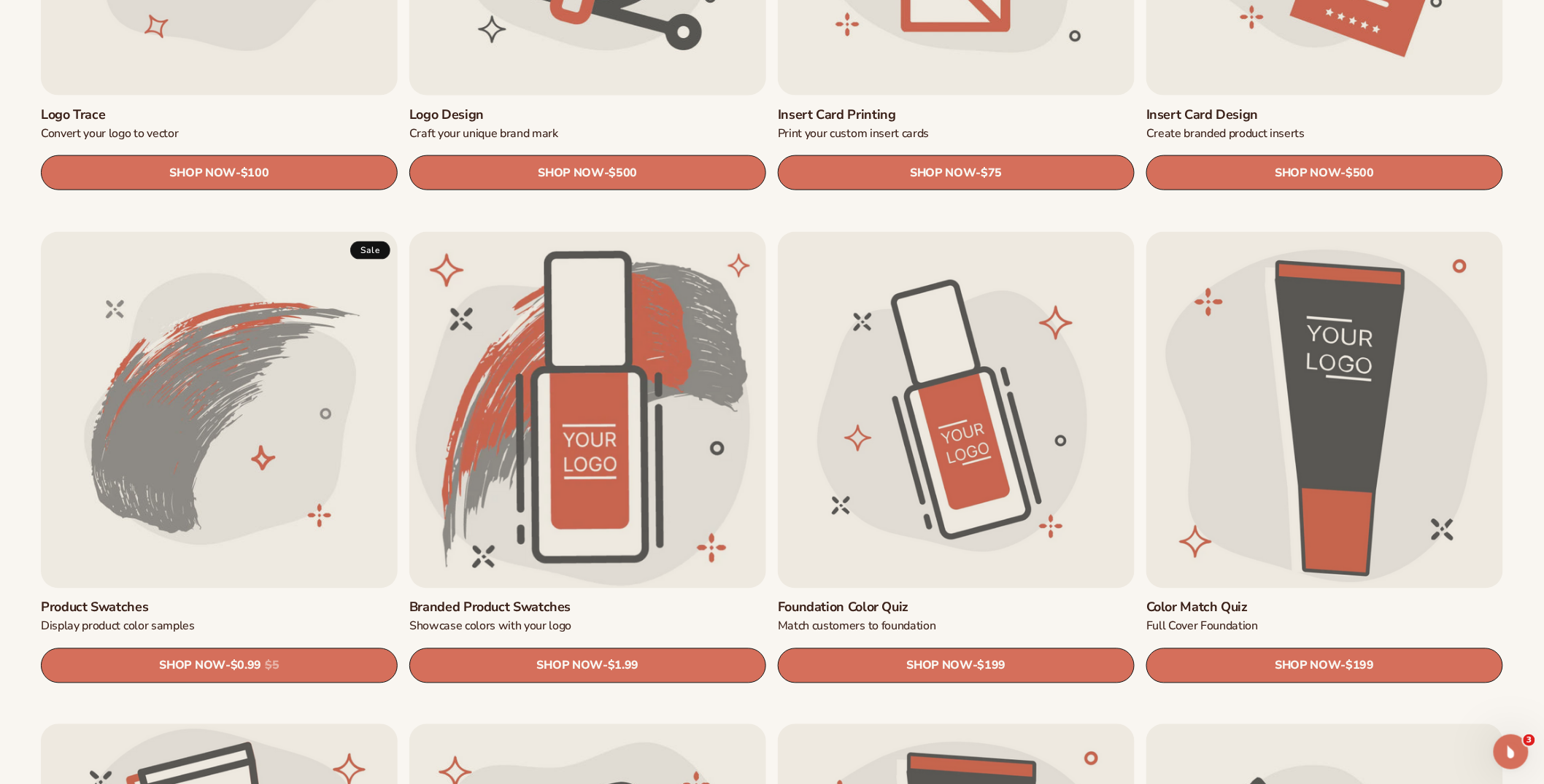
scroll to position [783, 0]
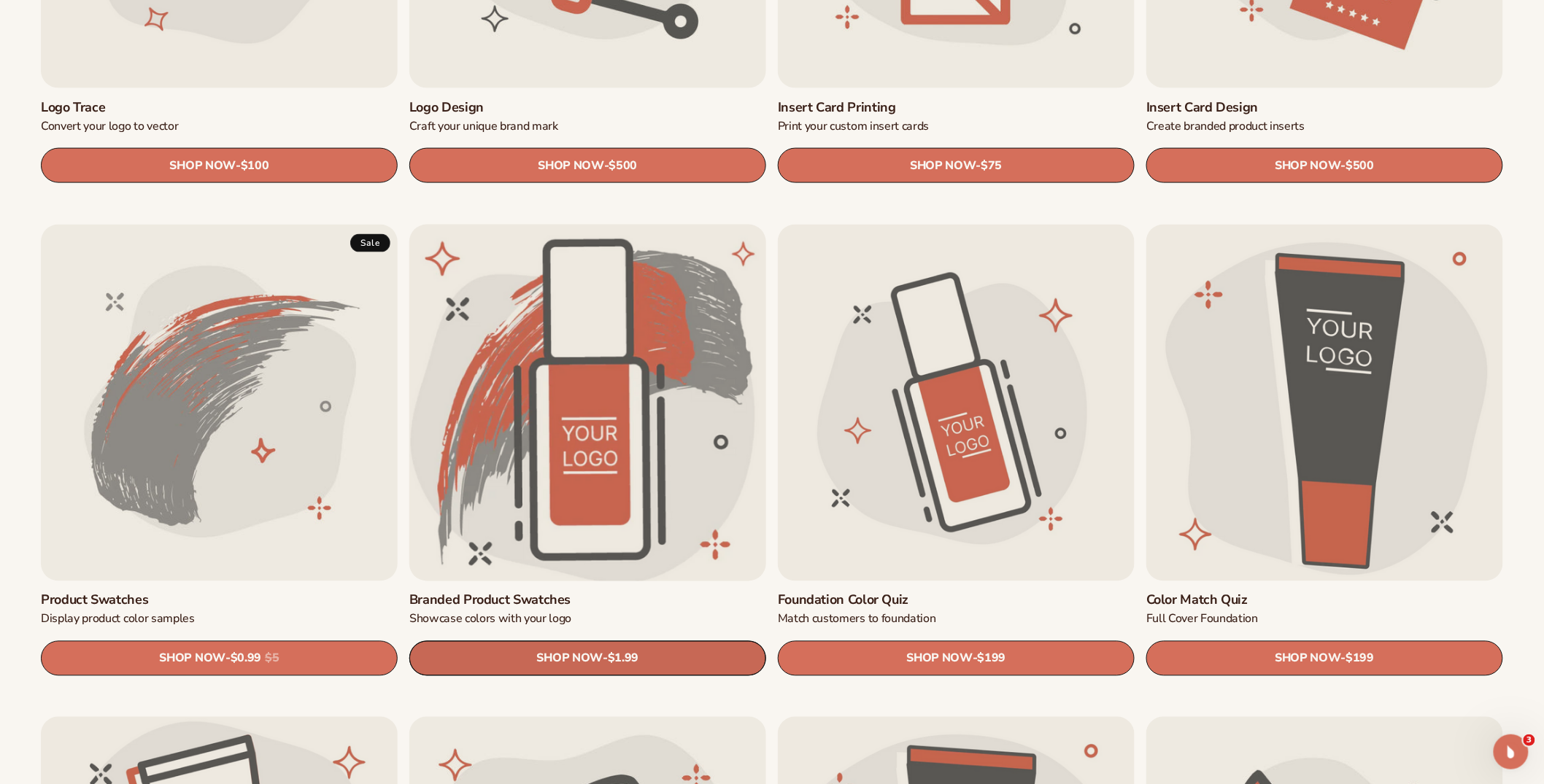
click at [585, 671] on link "SHOP NOW - Regular price $1.99 Sale price $1.99 Regular price Unit price / per" at bounding box center [588, 659] width 357 height 35
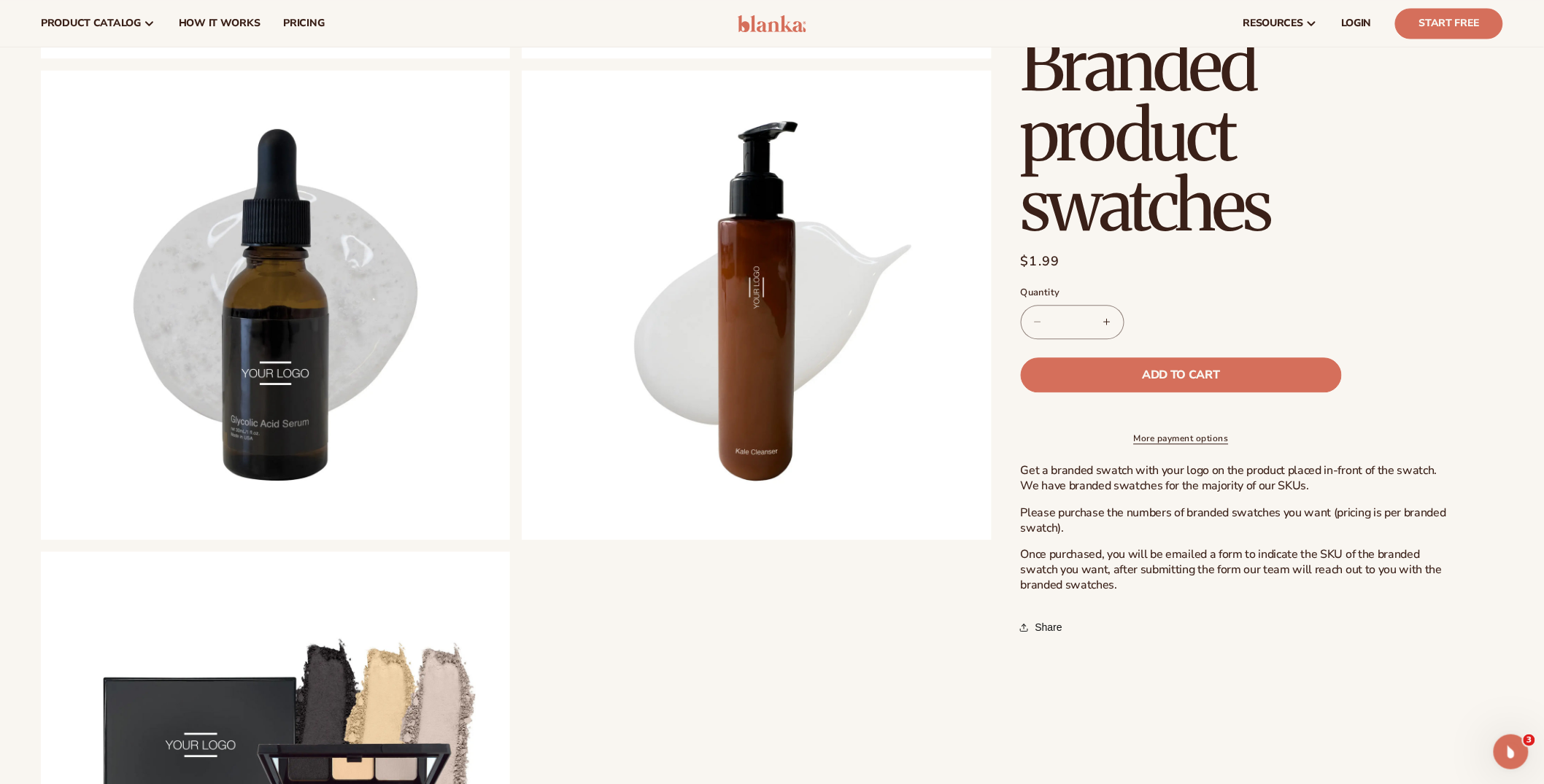
scroll to position [1187, 0]
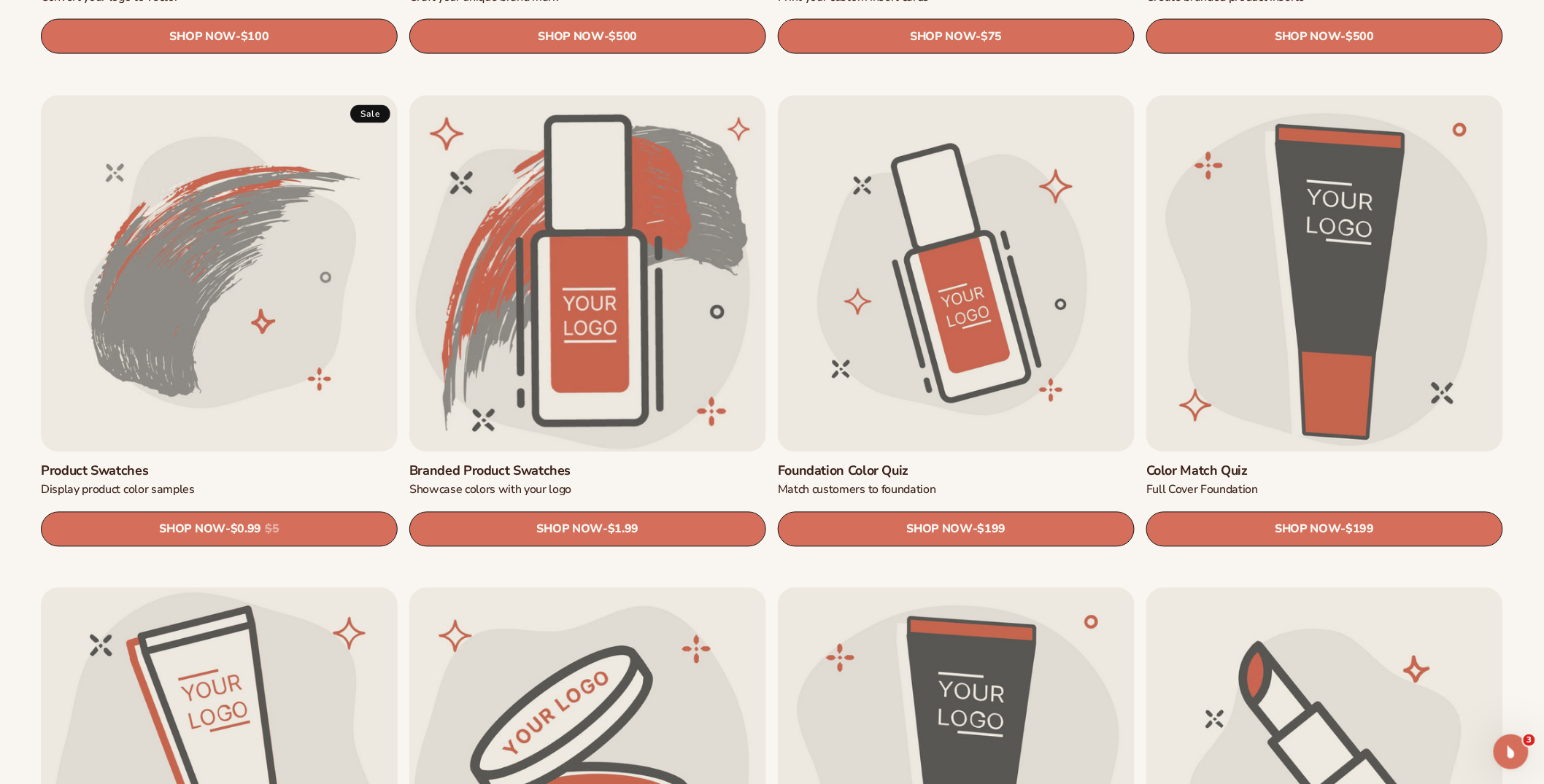
scroll to position [913, 0]
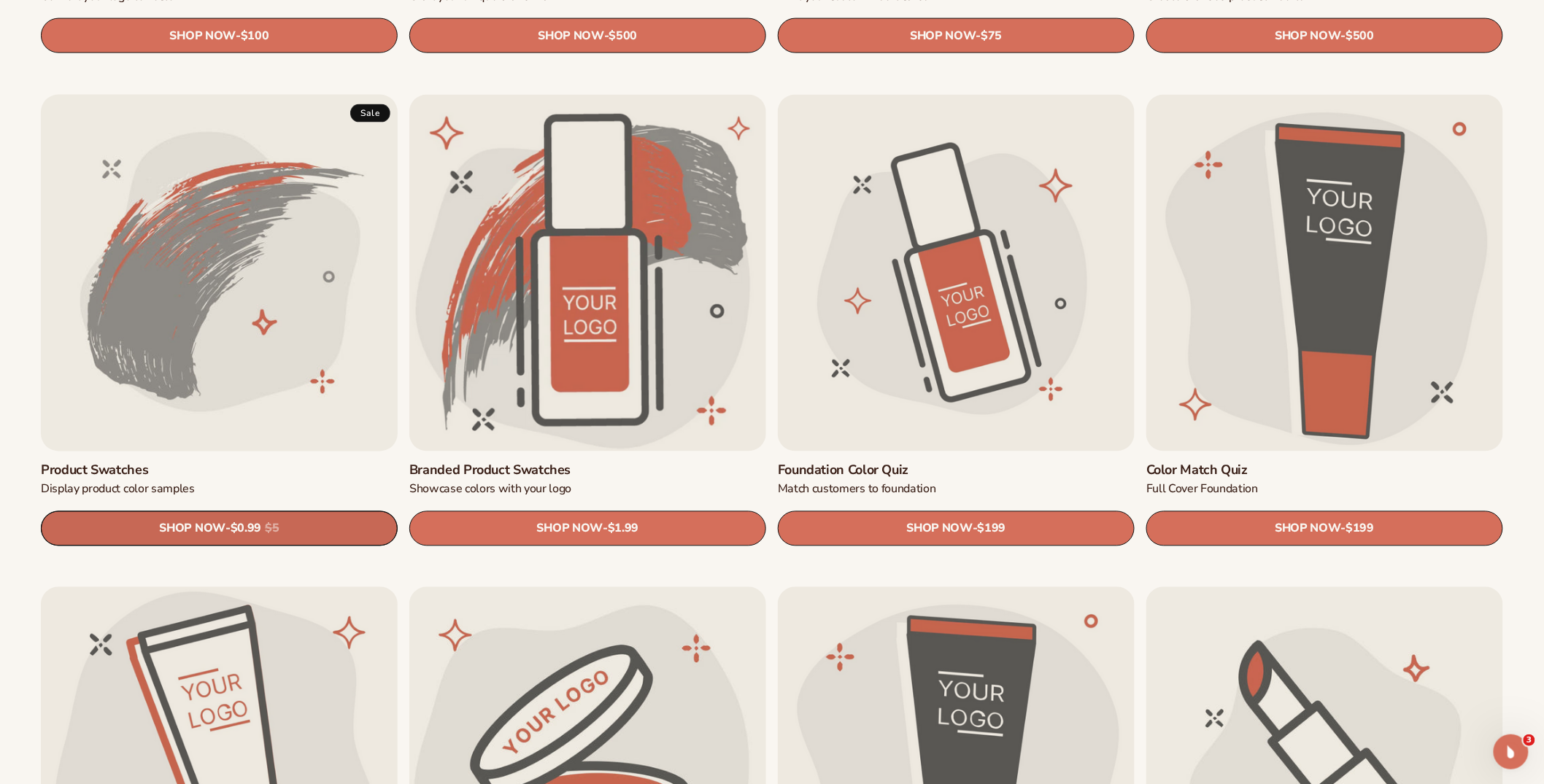
click at [295, 526] on link "SHOP NOW - Regular price $0.99 Sale price $0.99 Regular price $5 Unit price / p…" at bounding box center [219, 529] width 357 height 35
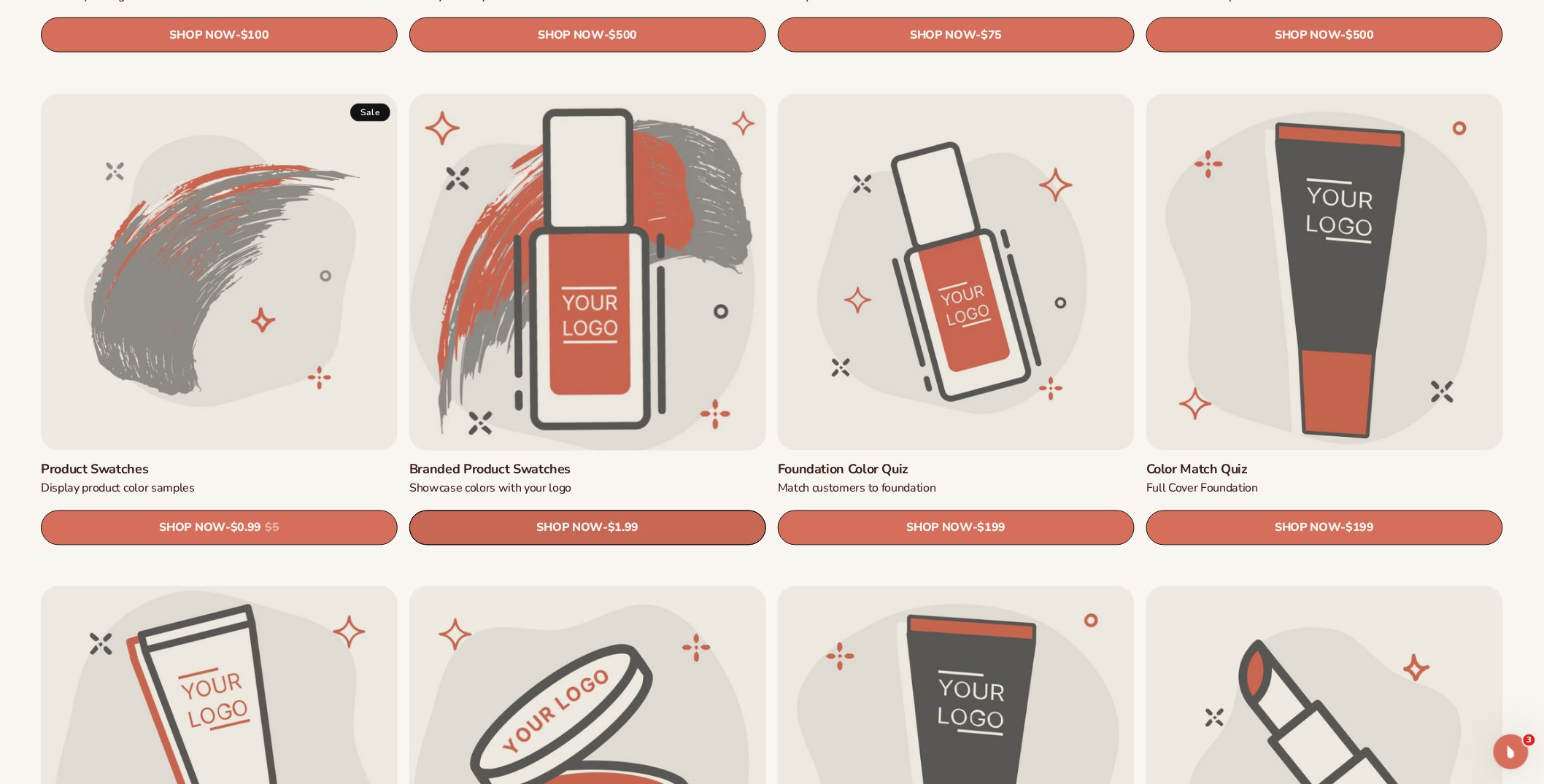
click at [564, 517] on link "SHOP NOW - Regular price $1.99 Sale price $1.99 Regular price Unit price / per" at bounding box center [588, 528] width 357 height 35
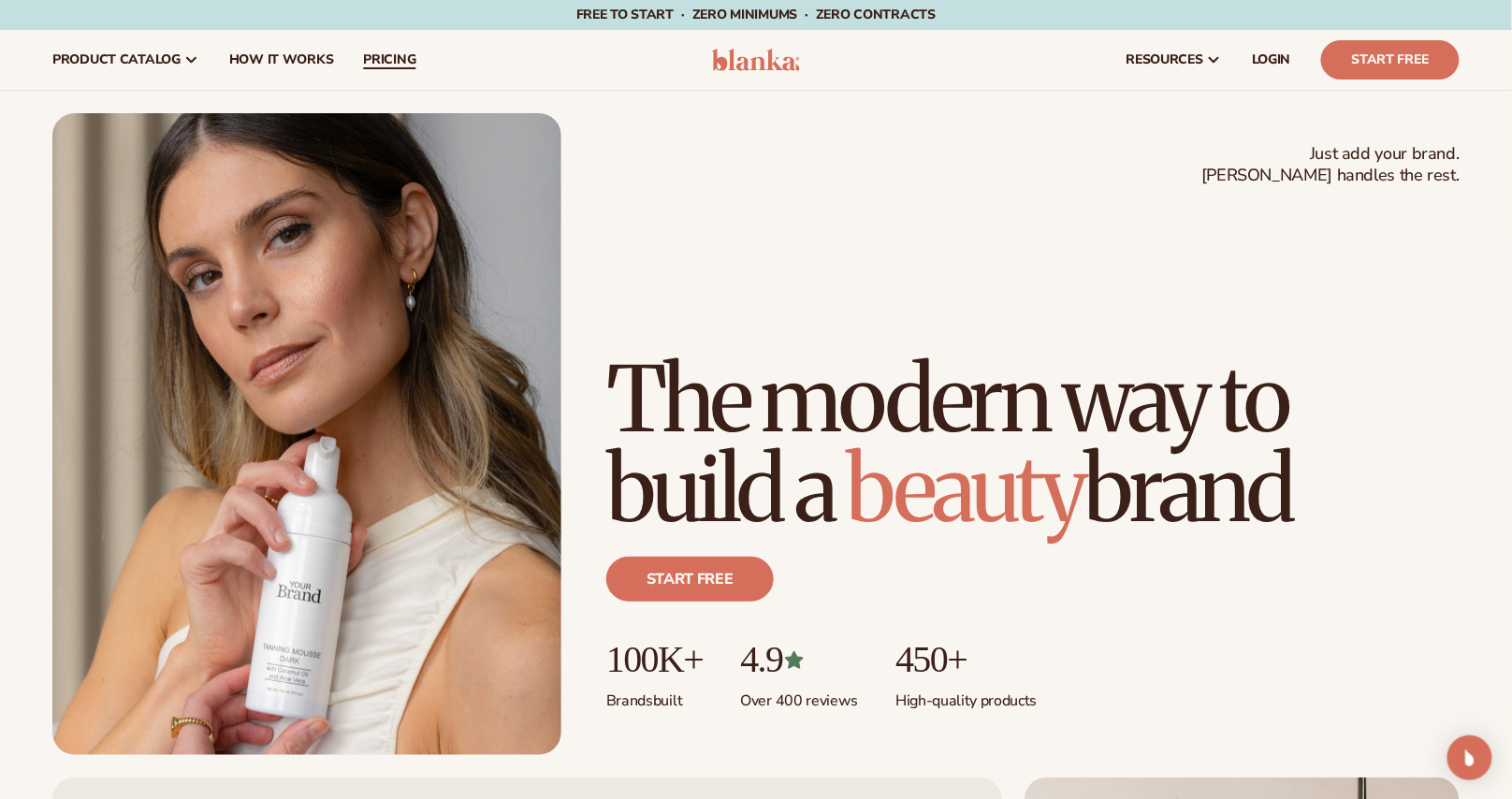
click at [389, 62] on span "pricing" at bounding box center [389, 59] width 52 height 15
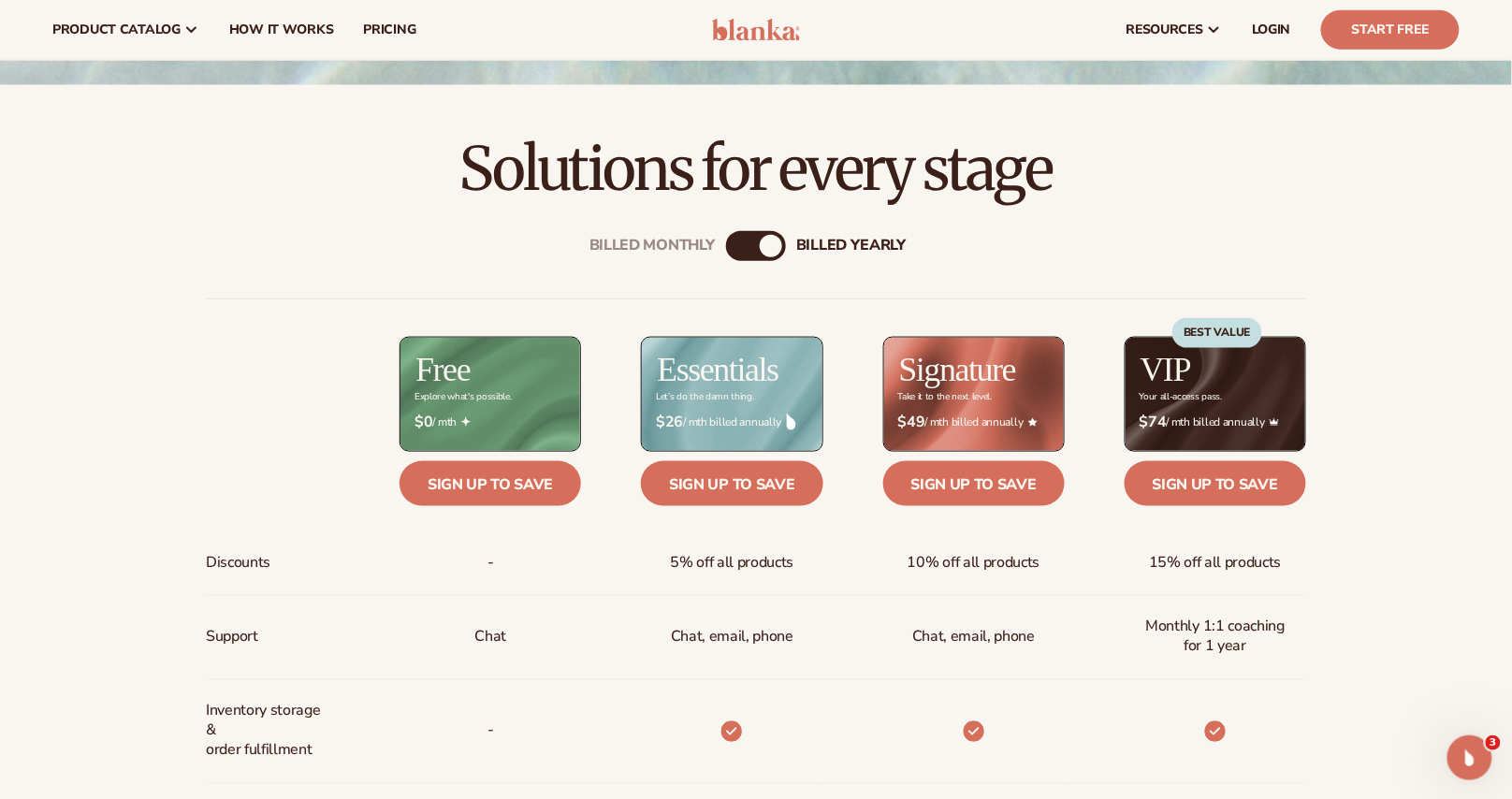
scroll to position [315, 0]
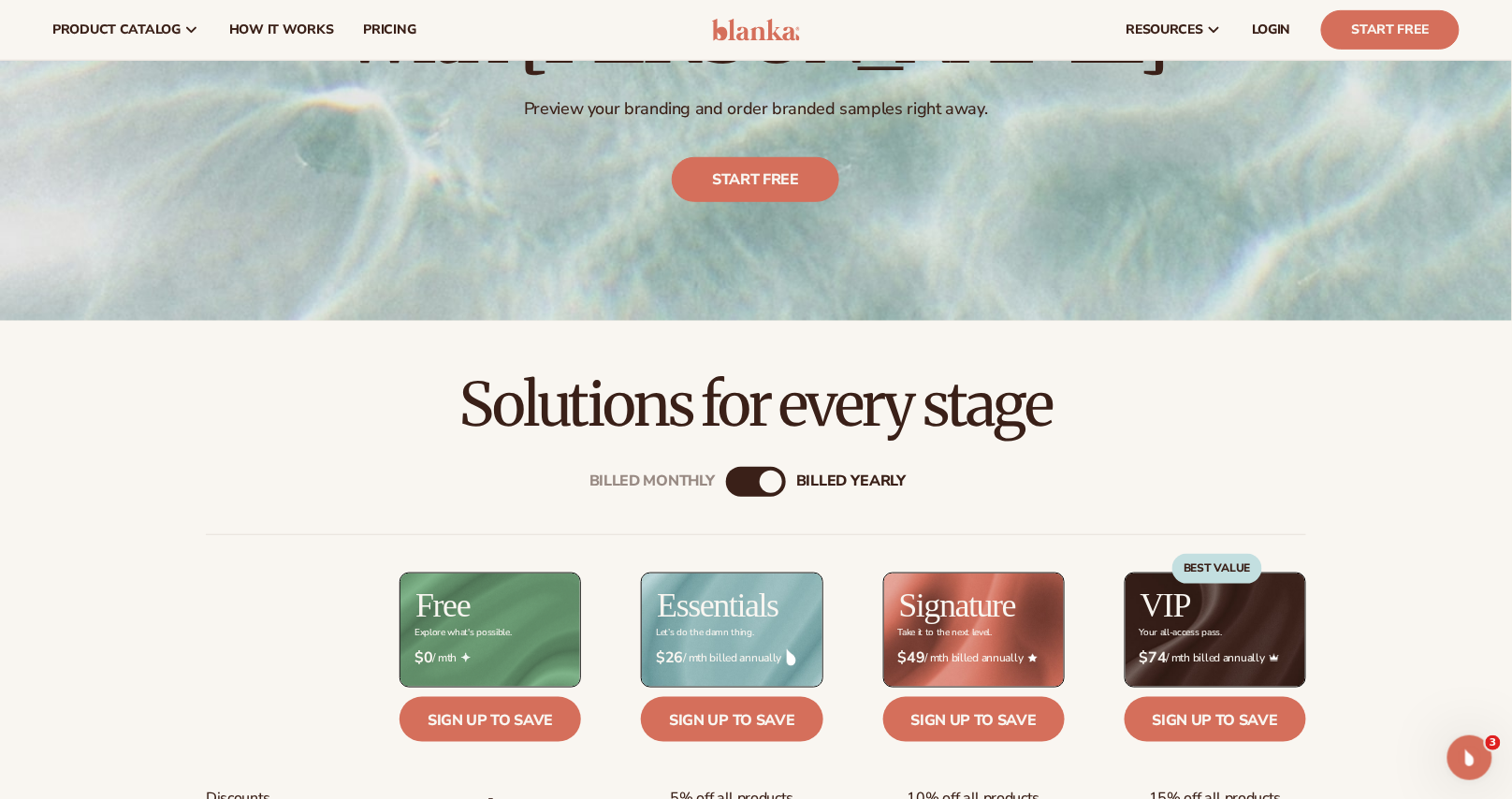
click at [743, 477] on div "Billed Monthly" at bounding box center [737, 481] width 22 height 22
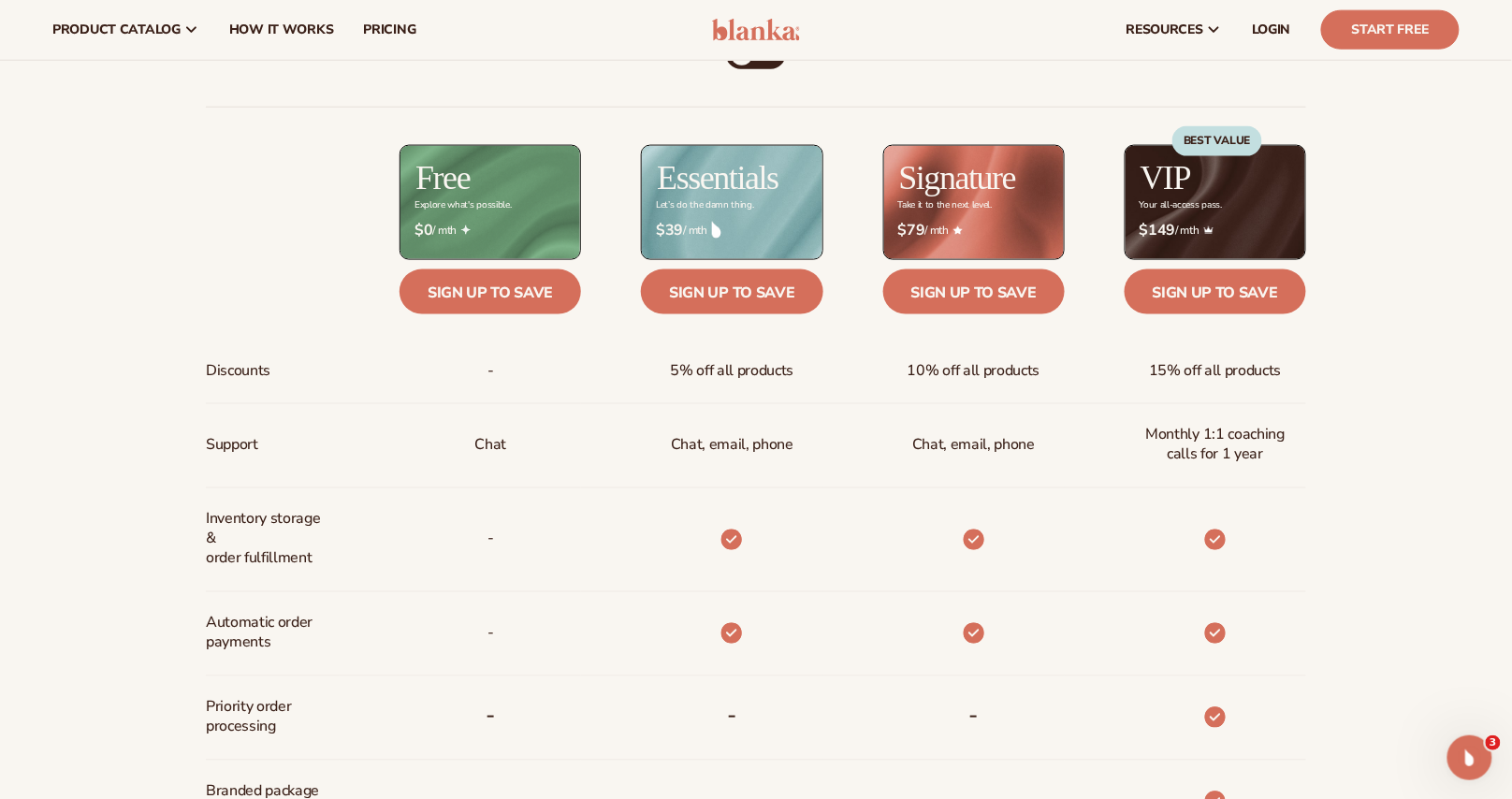
scroll to position [560, 0]
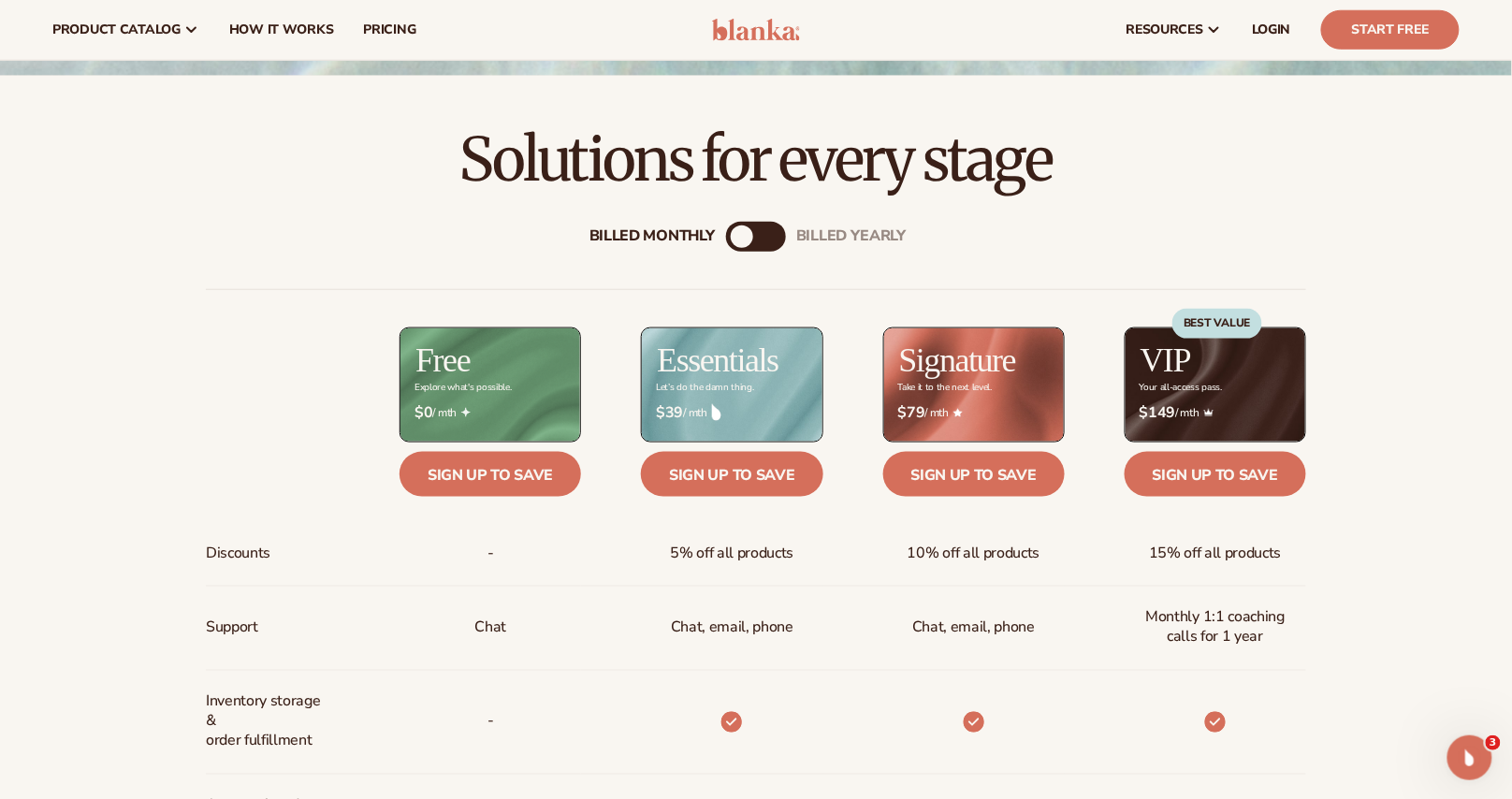
click at [777, 237] on div "billed Yearly" at bounding box center [774, 236] width 22 height 22
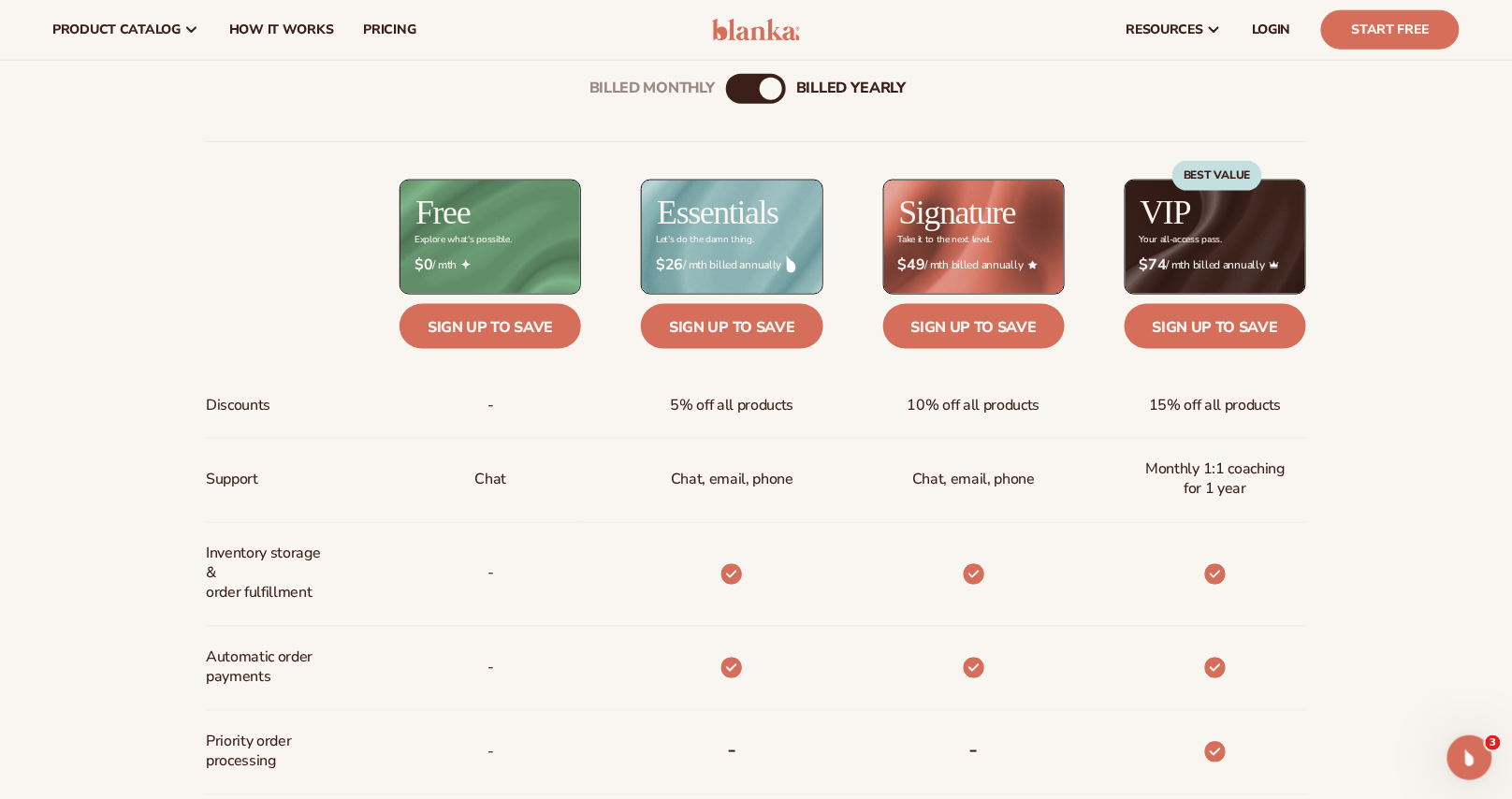
scroll to position [706, 0]
click at [755, 89] on div "Billed Monthly billed Yearly" at bounding box center [756, 89] width 60 height 30
click at [744, 91] on div "Billed Monthly" at bounding box center [737, 89] width 22 height 22
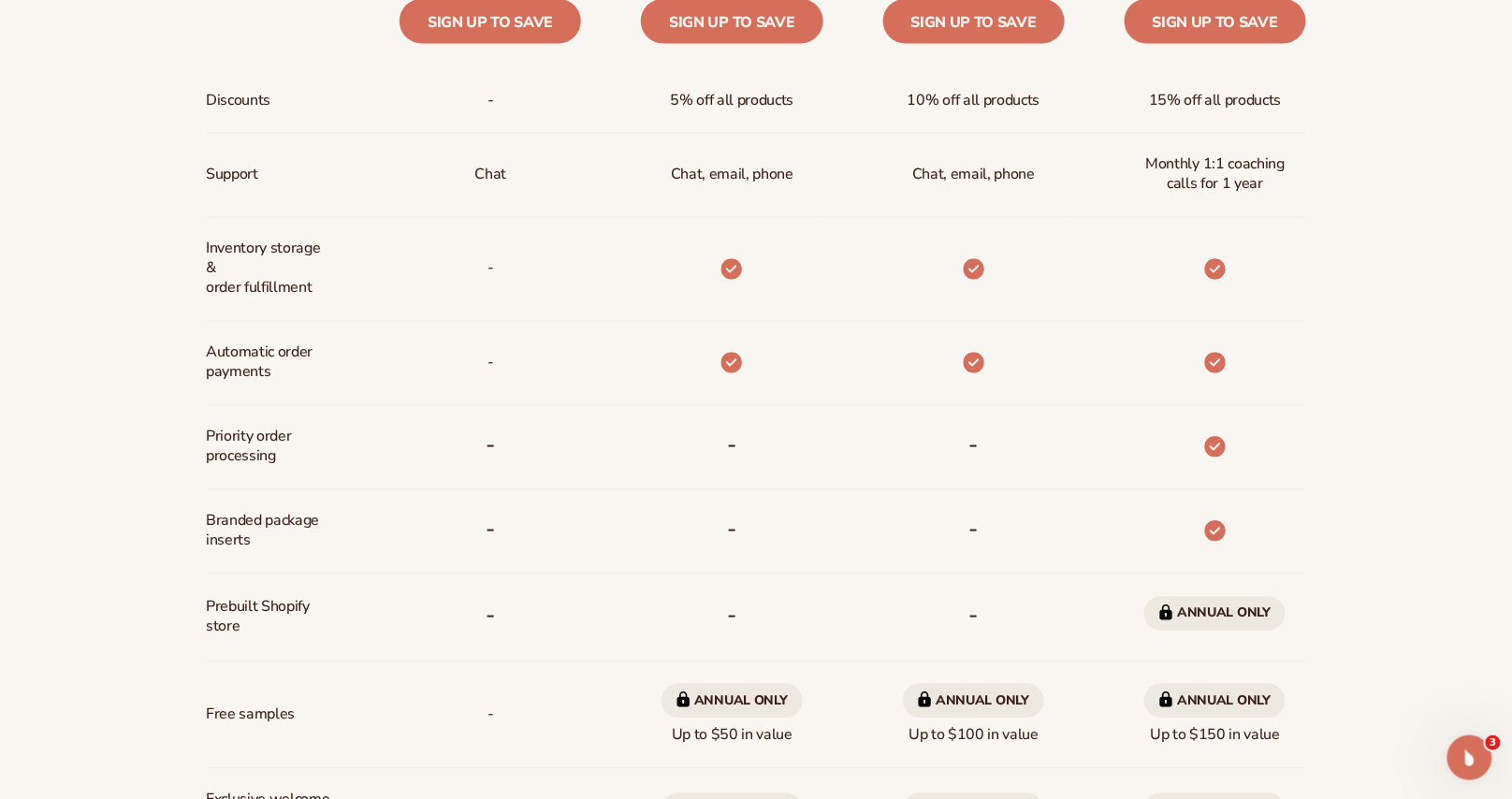
scroll to position [1237, 0]
